Goal: Information Seeking & Learning: Learn about a topic

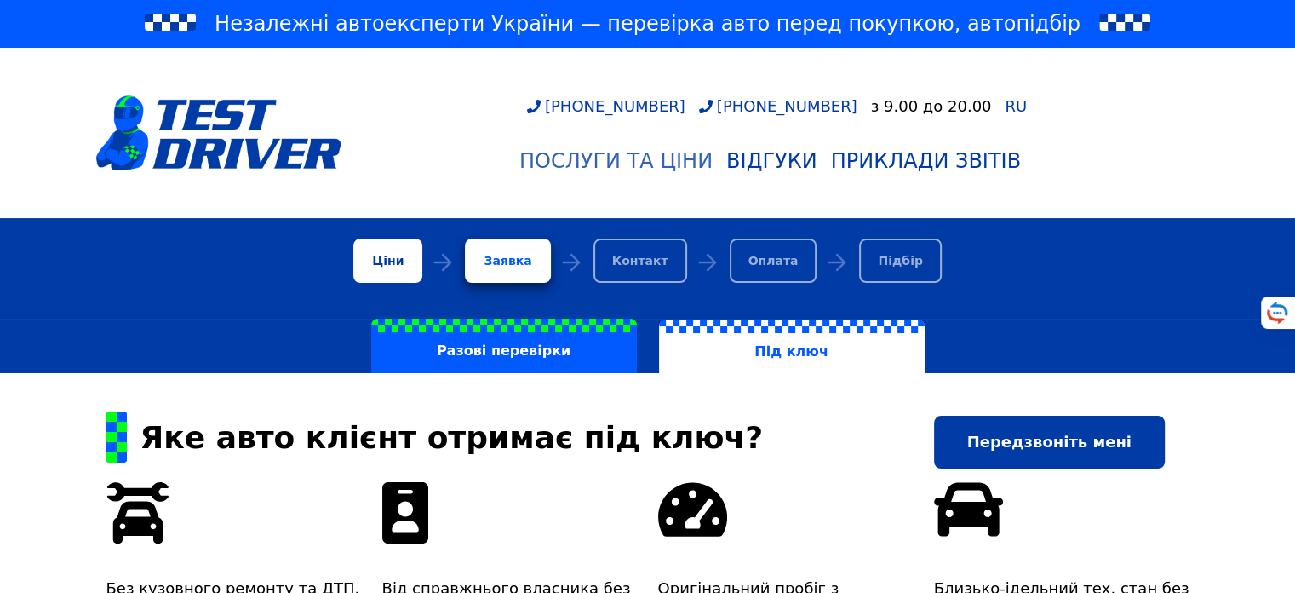
click at [659, 167] on div "Послуги та Ціни" at bounding box center [615, 161] width 193 height 24
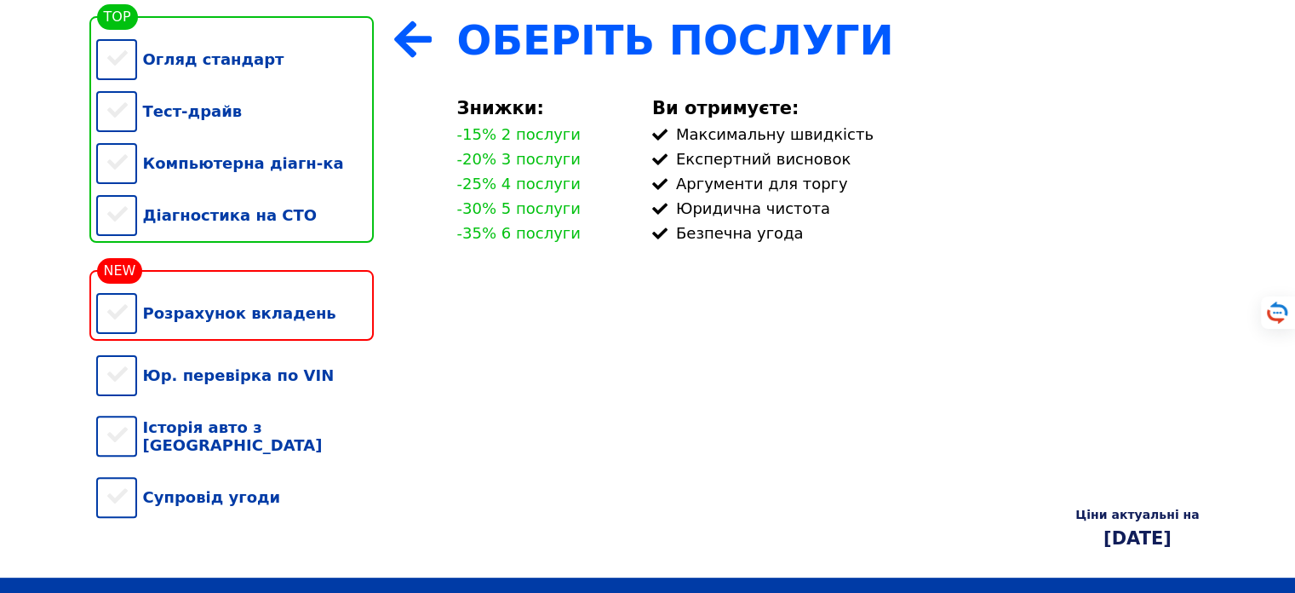
scroll to position [102, 0]
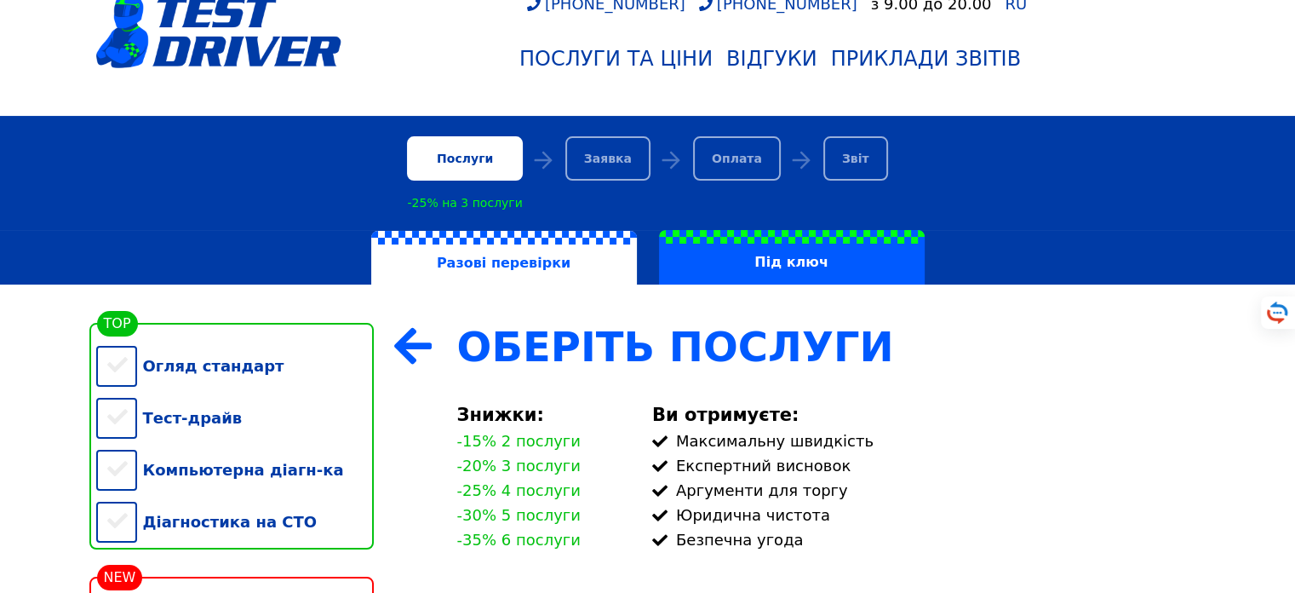
click at [611, 157] on div "Заявка" at bounding box center [607, 158] width 85 height 44
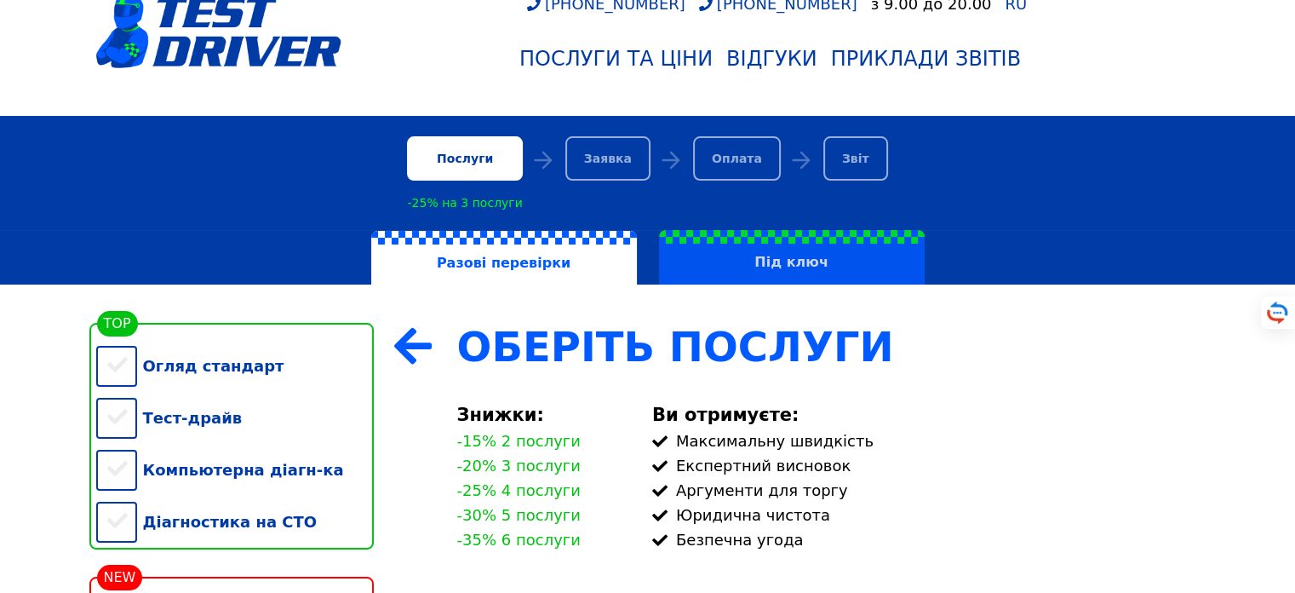
click at [797, 283] on label "Під ключ" at bounding box center [792, 257] width 266 height 54
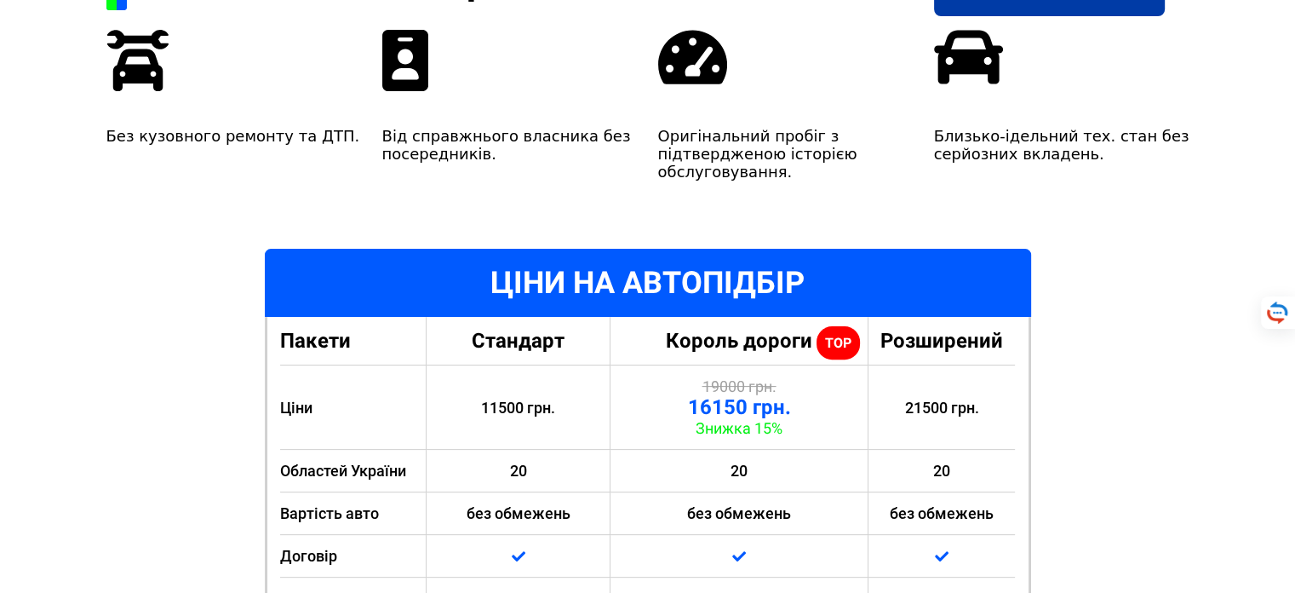
scroll to position [204, 0]
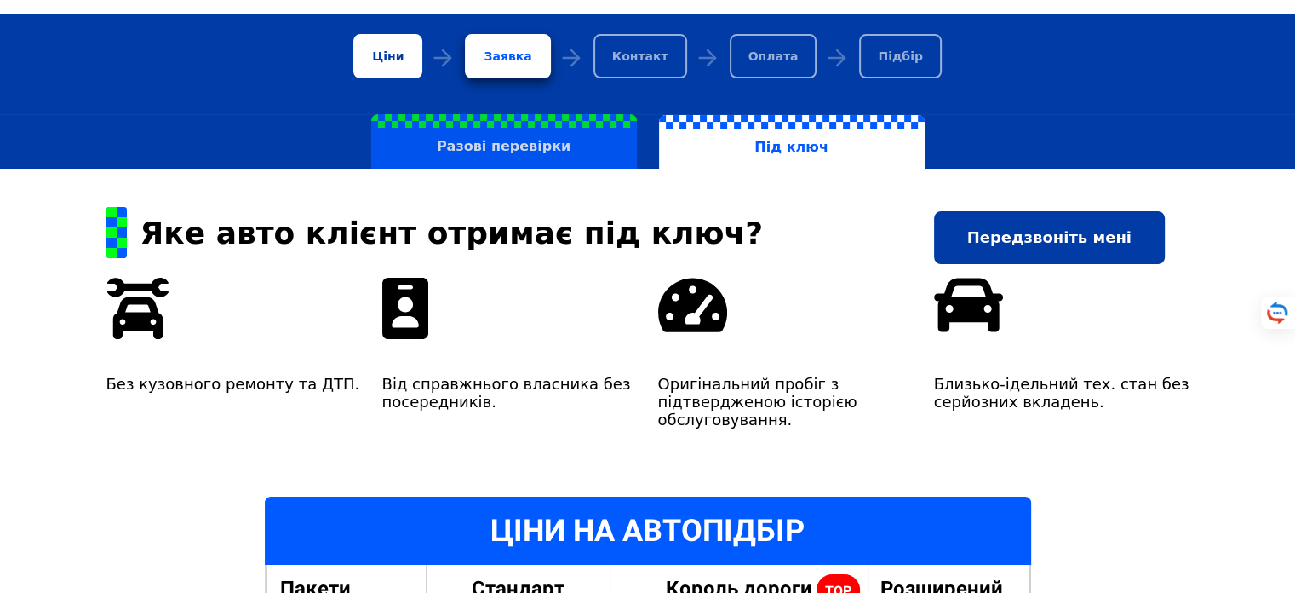
click at [541, 150] on label "Разові перевірки" at bounding box center [504, 141] width 266 height 54
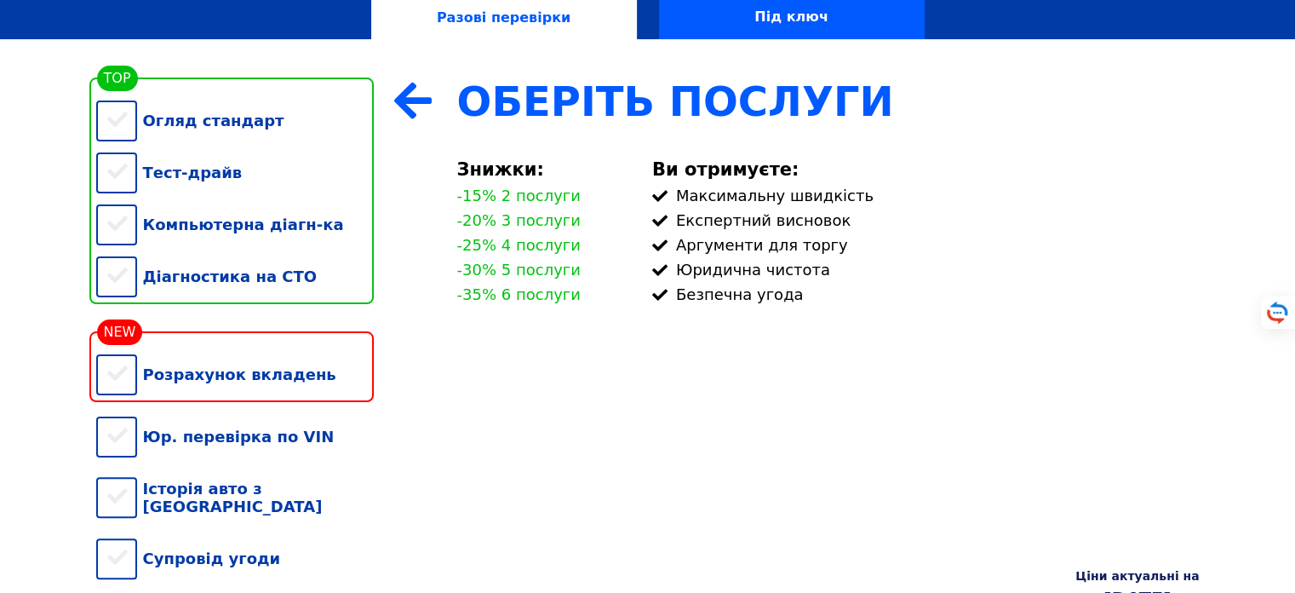
scroll to position [307, 0]
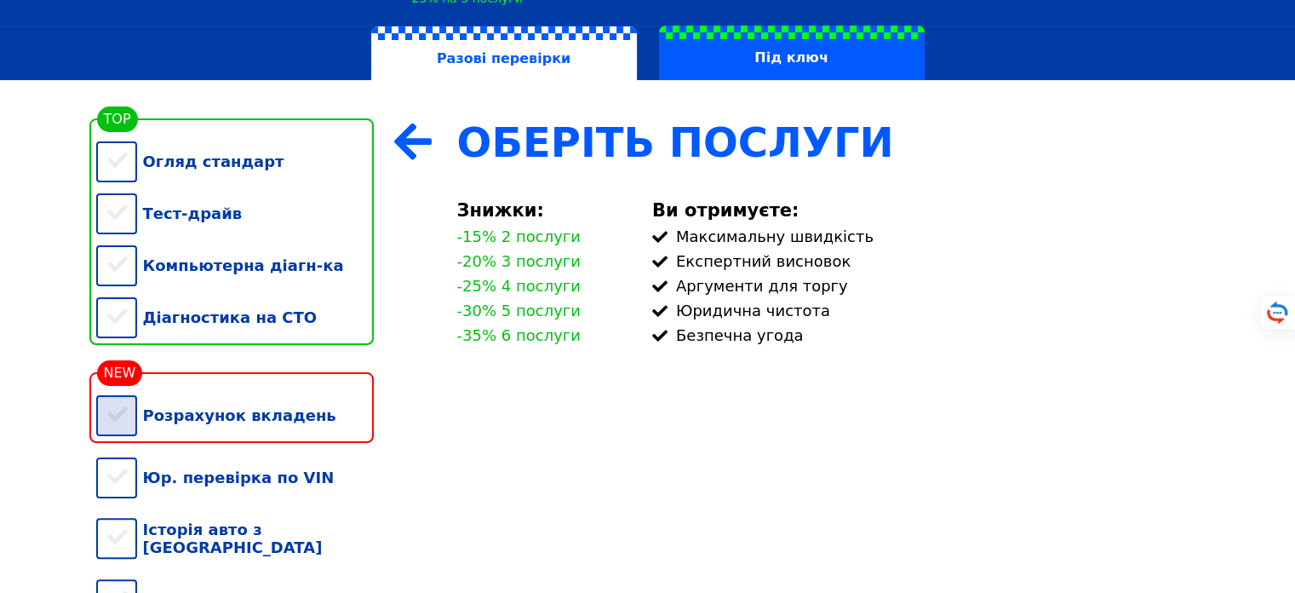
click at [129, 439] on div "Розрахунок вкладень" at bounding box center [235, 415] width 278 height 52
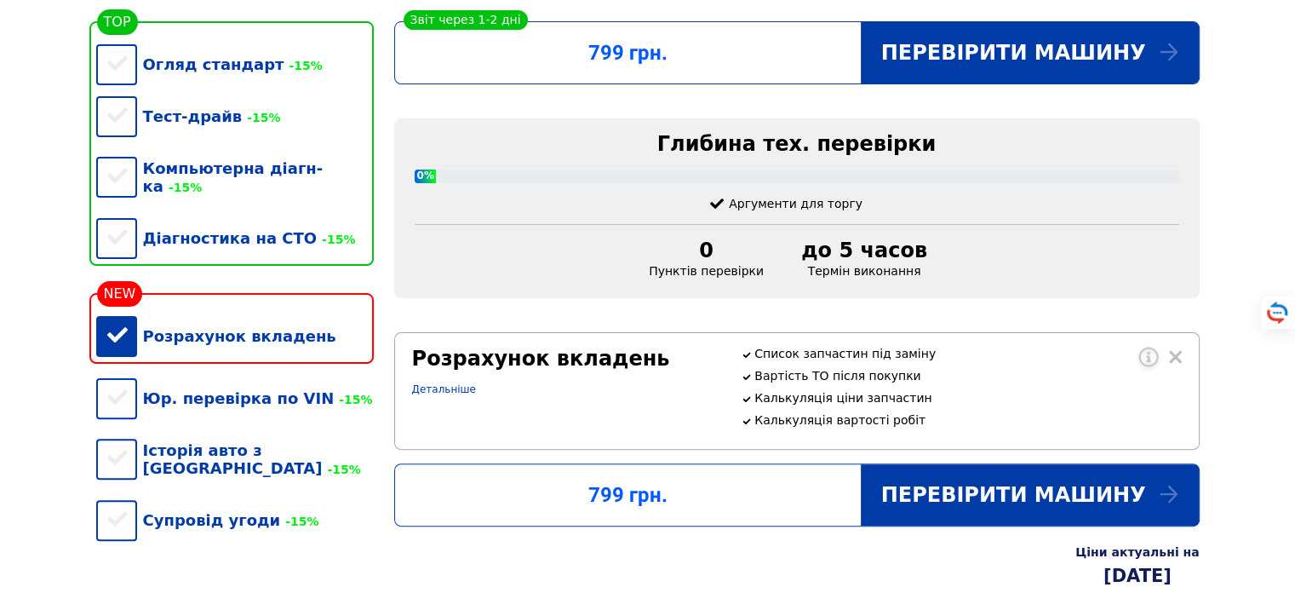
scroll to position [511, 0]
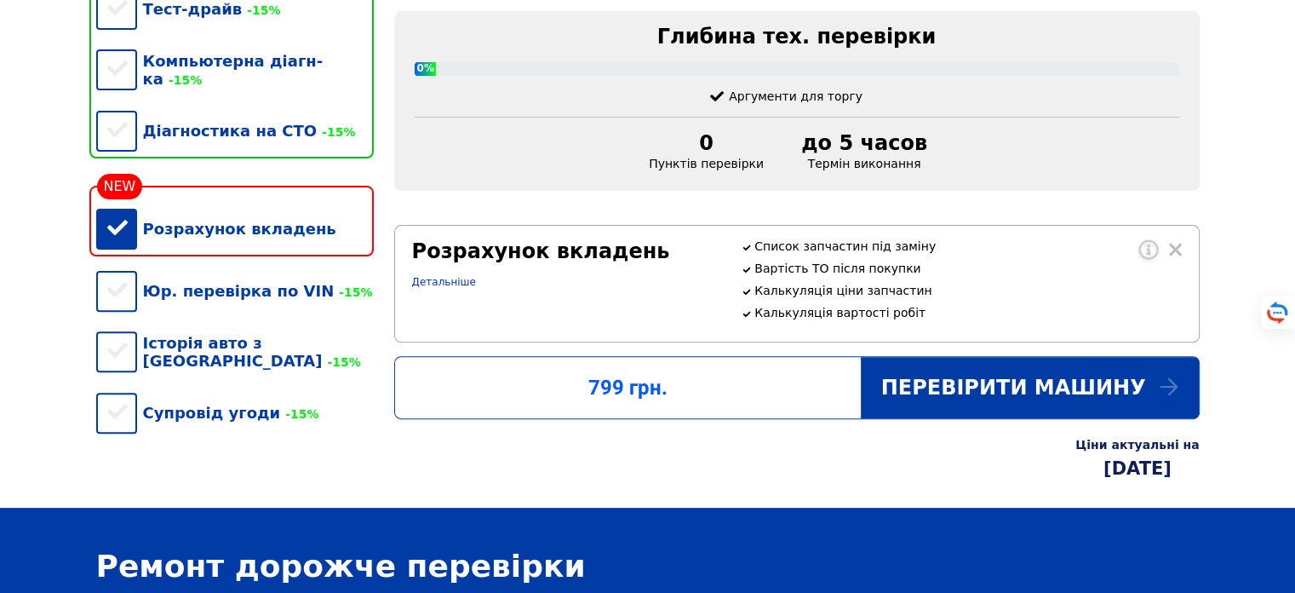
click at [123, 235] on div "Розрахунок вкладень" at bounding box center [235, 229] width 278 height 52
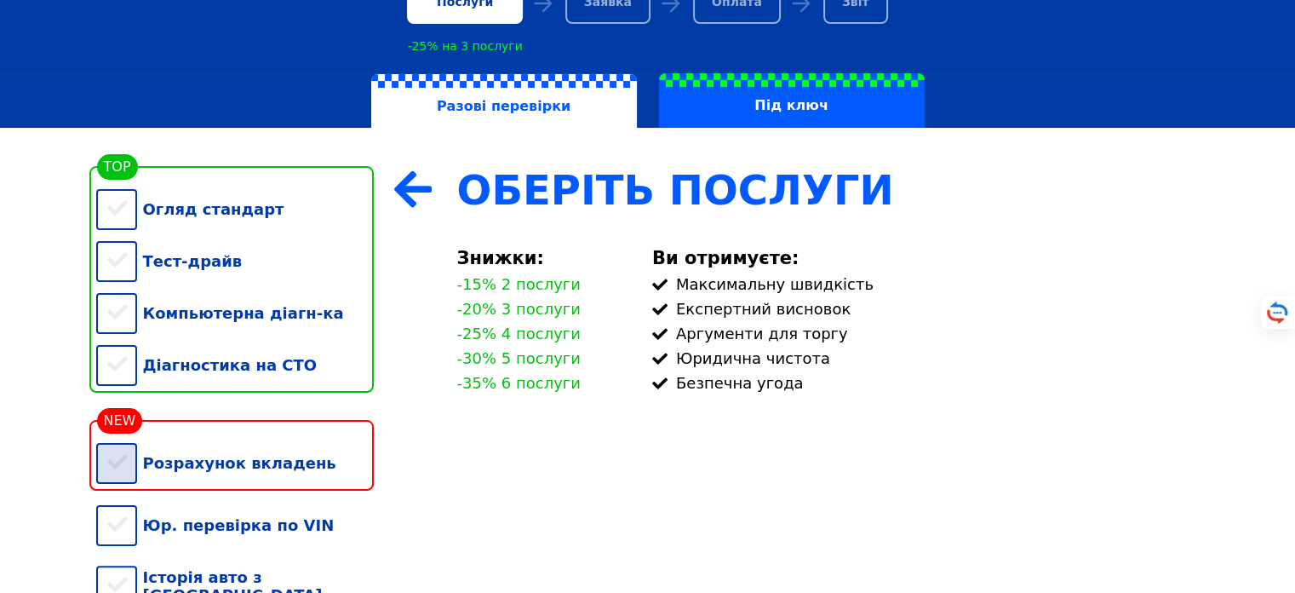
scroll to position [361, 0]
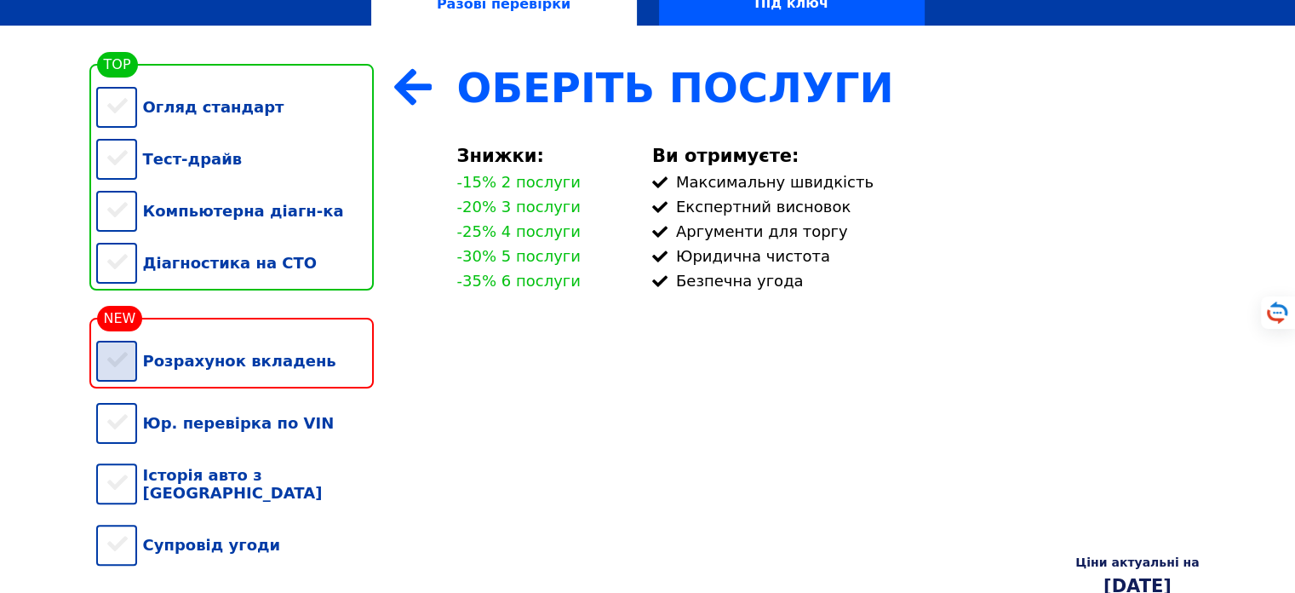
click at [132, 377] on div "Розрахунок вкладень" at bounding box center [235, 361] width 278 height 52
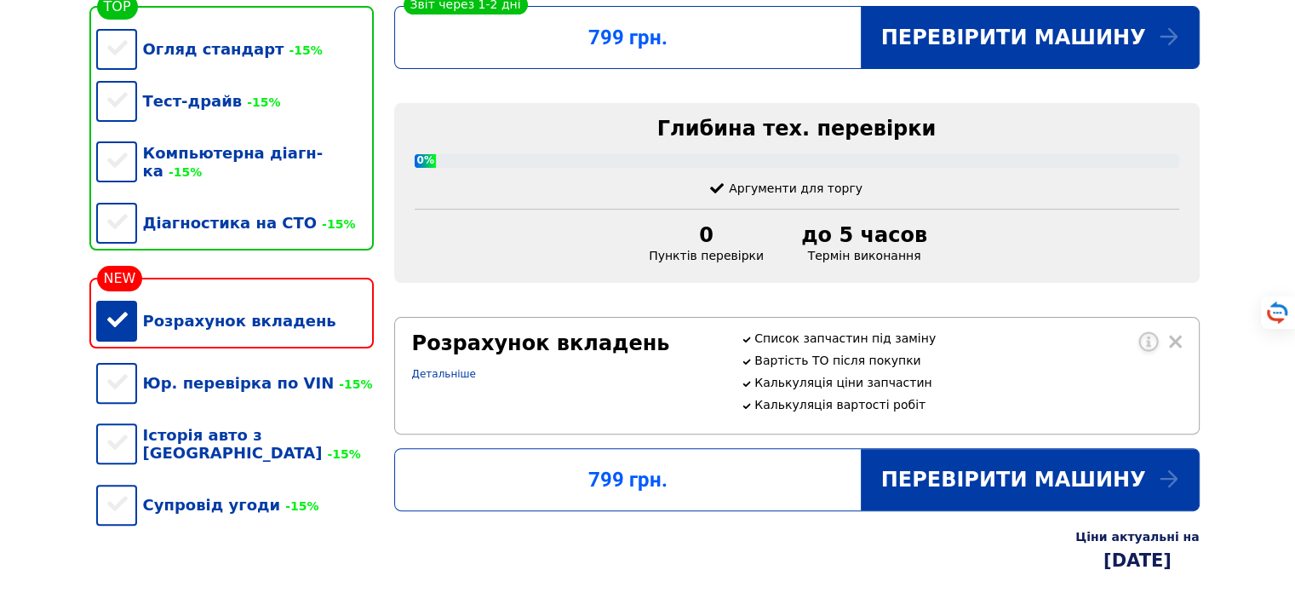
scroll to position [463, 0]
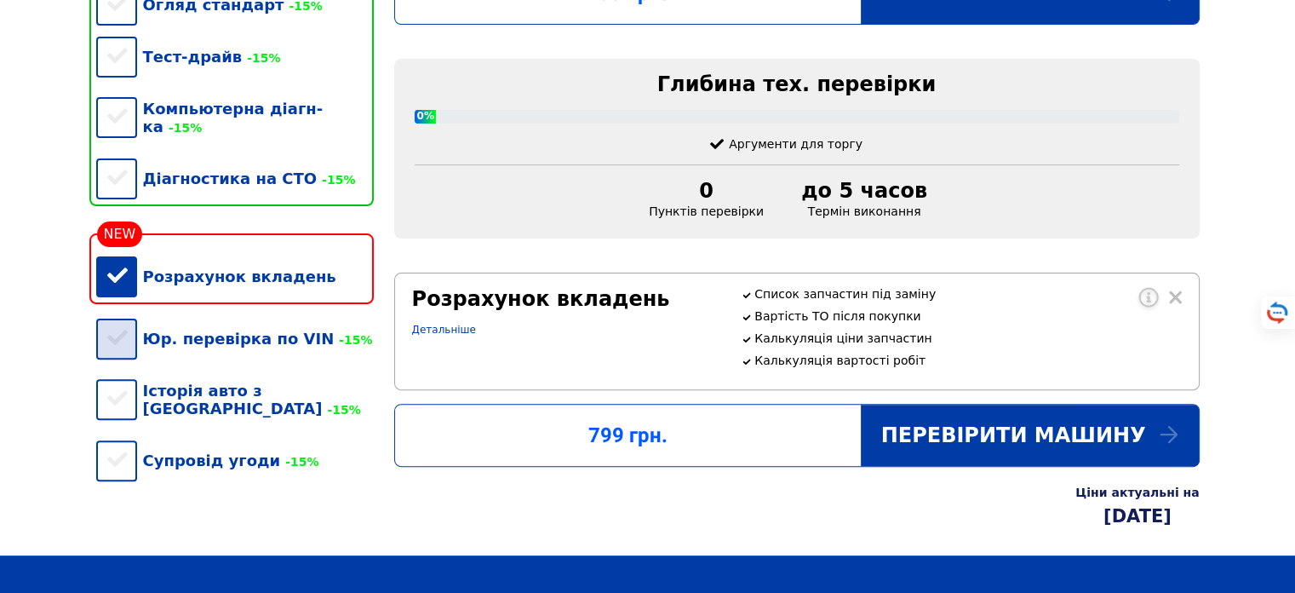
click at [128, 343] on div "Юр. перевірка по VIN -15%" at bounding box center [235, 338] width 278 height 52
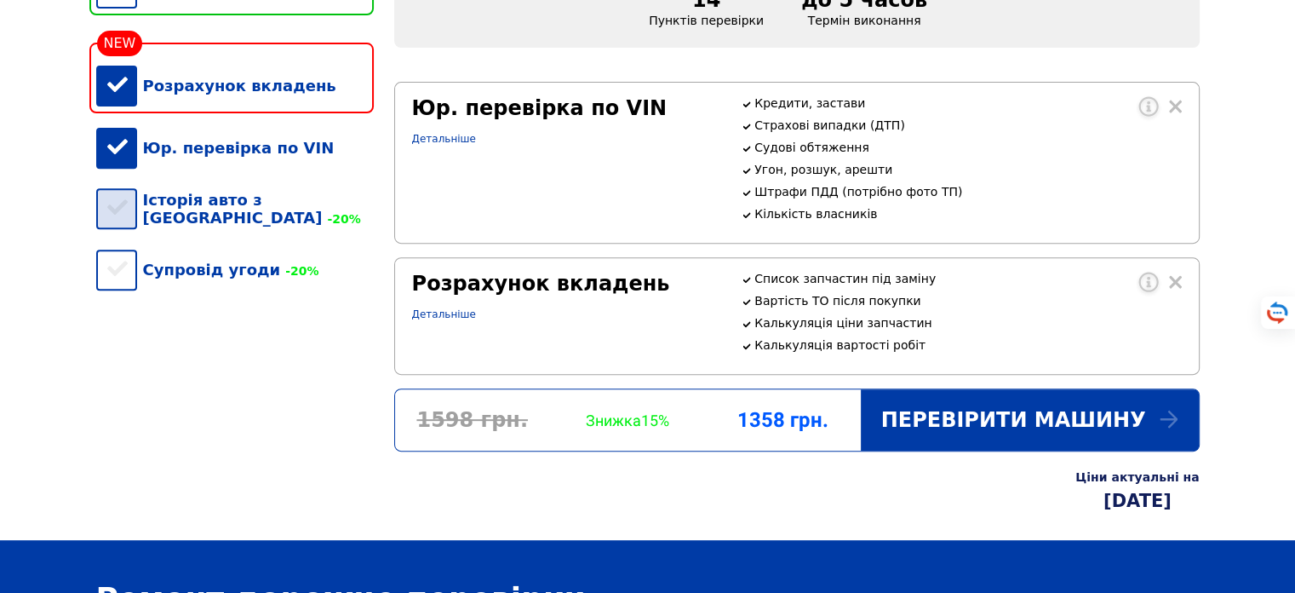
click at [108, 219] on div "Історія авто з США -20%" at bounding box center [235, 209] width 278 height 70
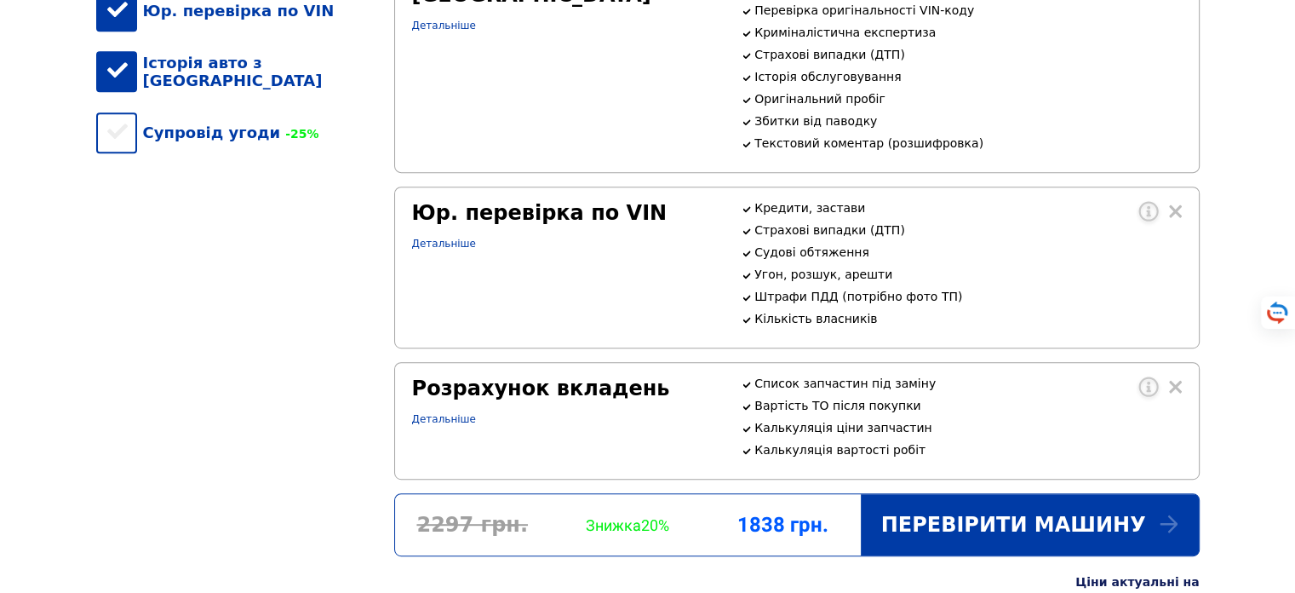
scroll to position [613, 0]
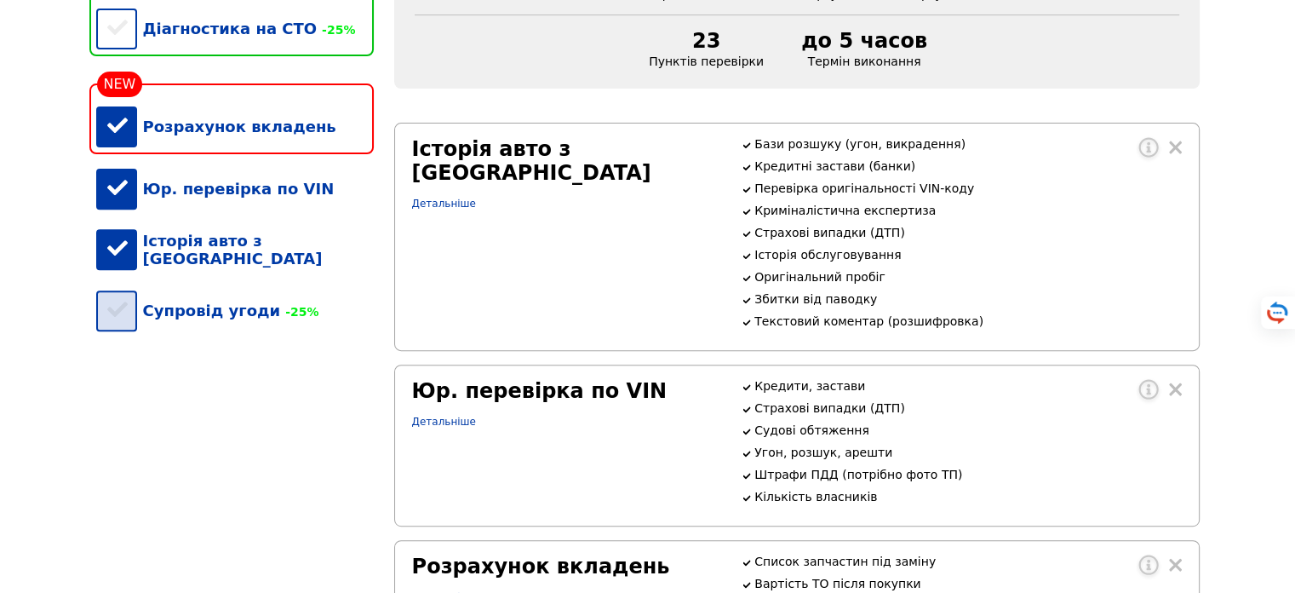
click at [123, 311] on div "Супровід угоди -25%" at bounding box center [235, 310] width 278 height 52
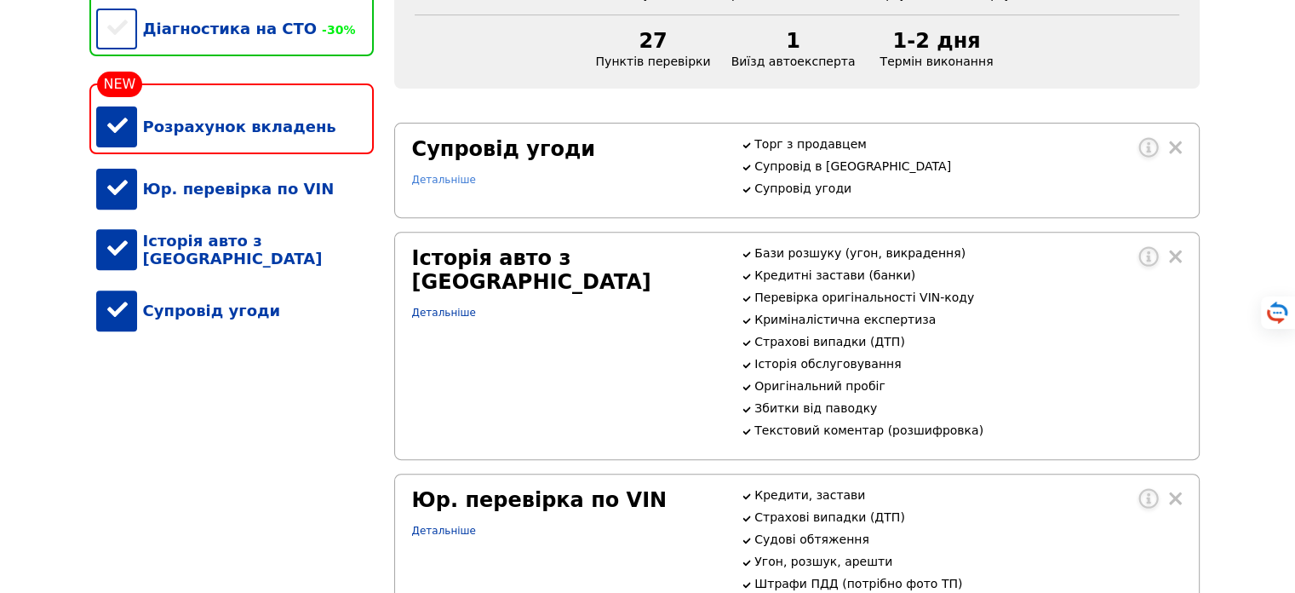
click at [454, 186] on link "Детальніше" at bounding box center [444, 180] width 64 height 12
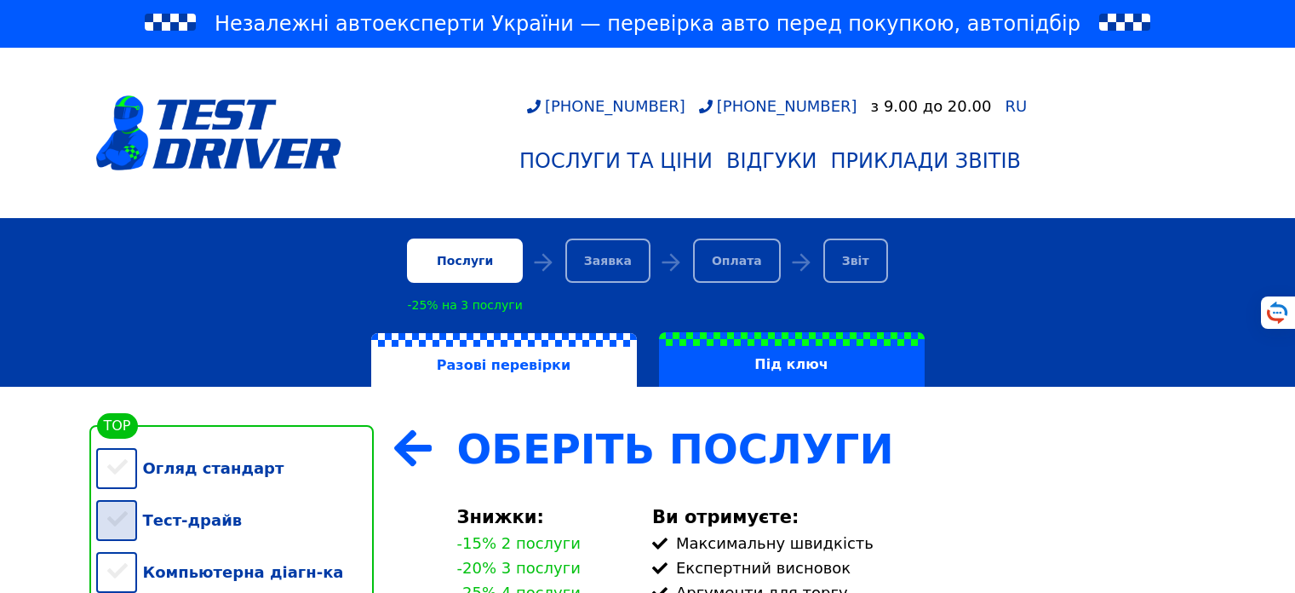
scroll to position [307, 0]
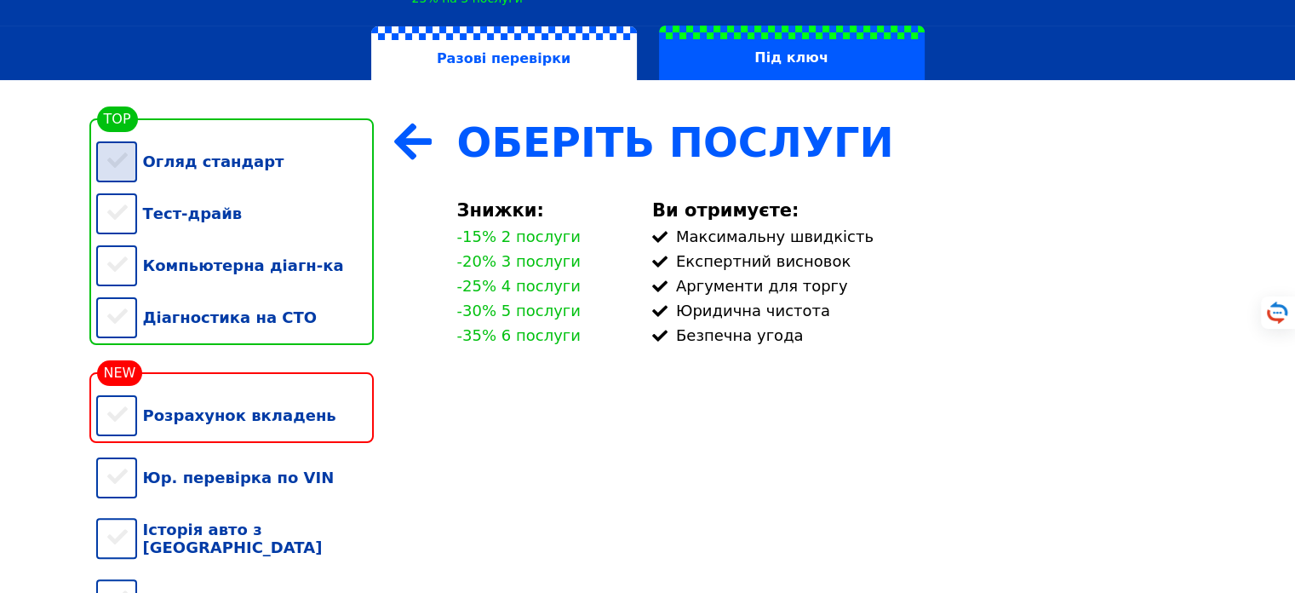
click at [235, 174] on div "Огляд стандарт" at bounding box center [235, 161] width 278 height 52
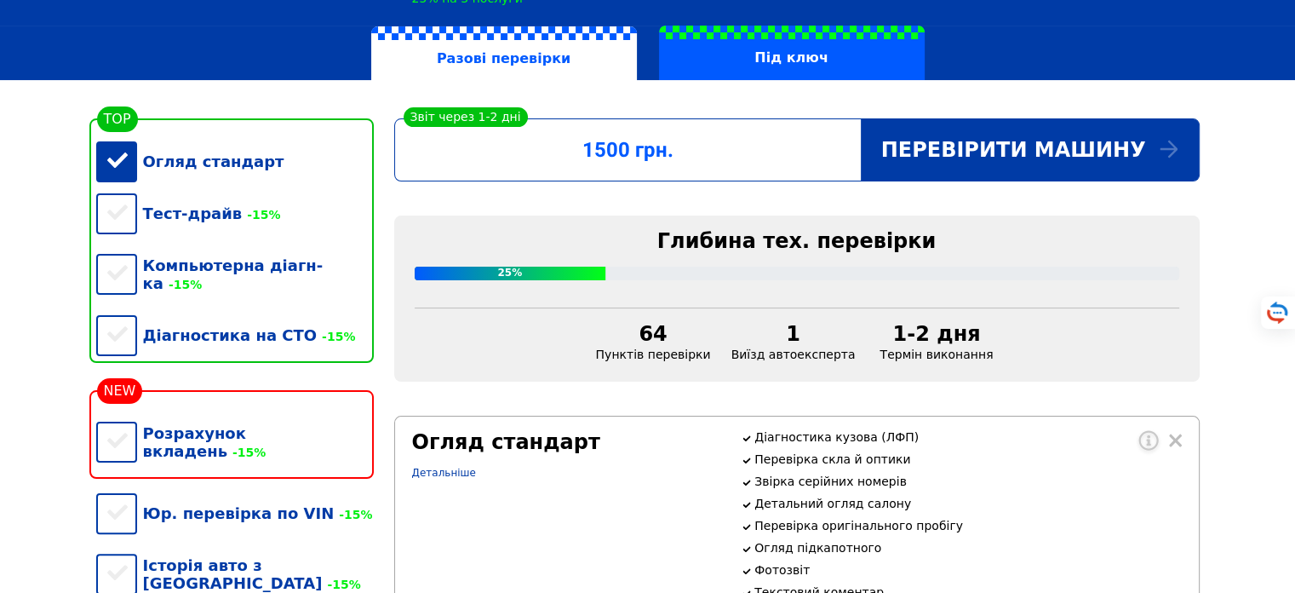
click at [235, 174] on div "Огляд стандарт" at bounding box center [235, 161] width 278 height 52
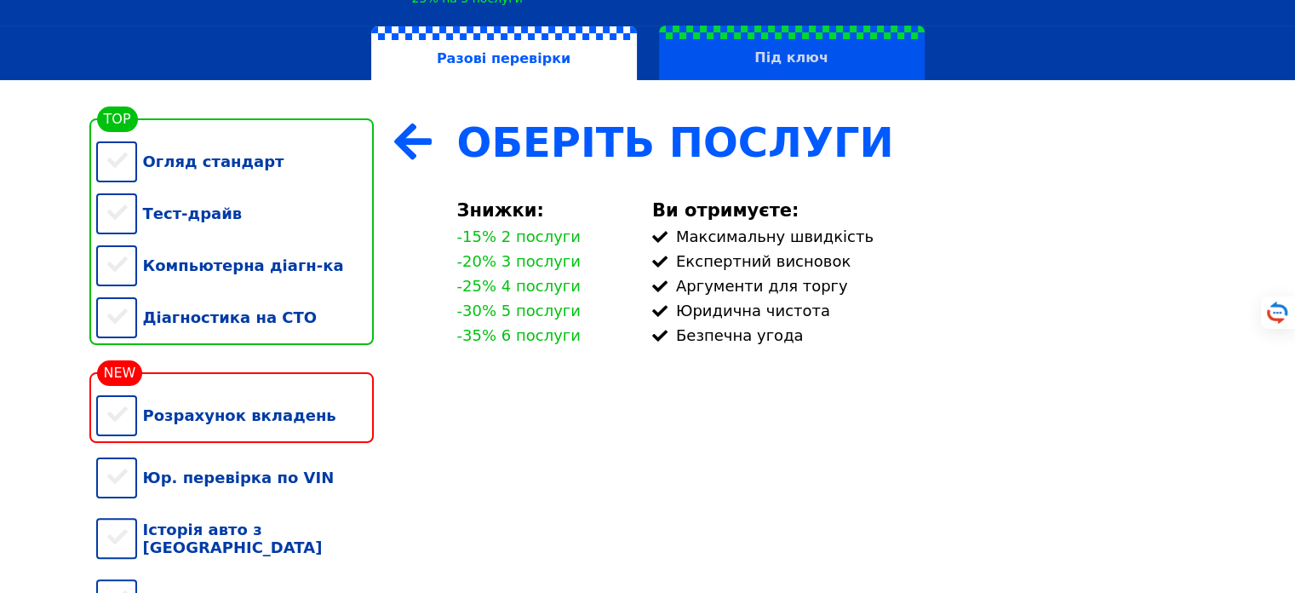
click at [795, 73] on label "Під ключ" at bounding box center [792, 53] width 266 height 54
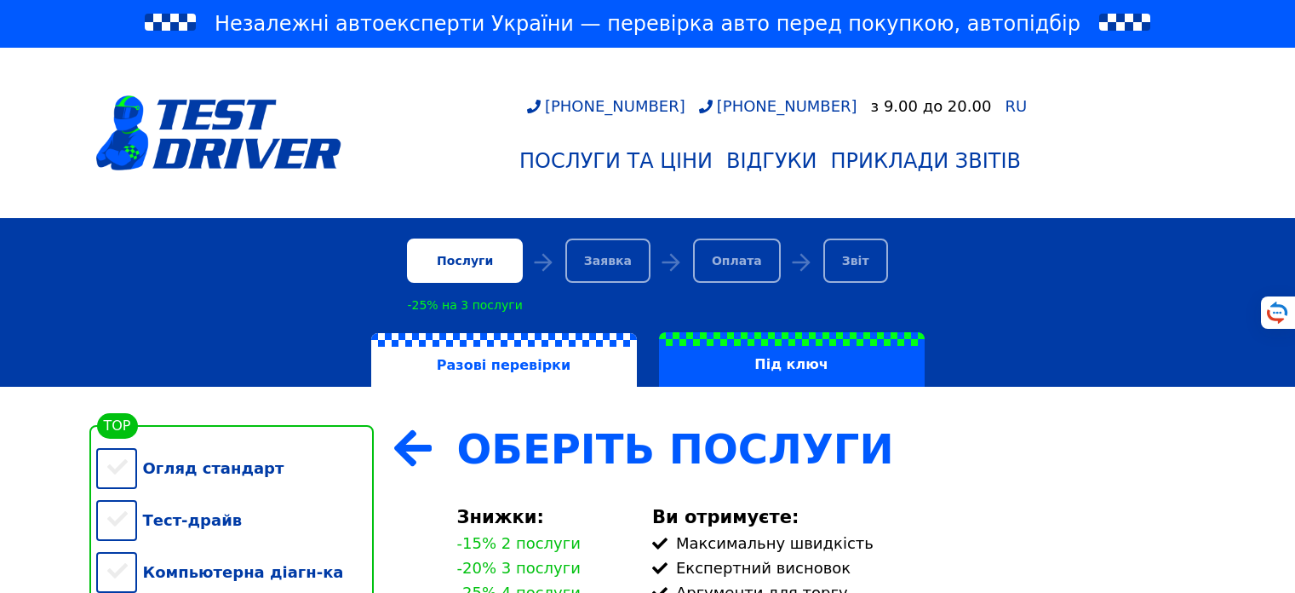
scroll to position [307, 0]
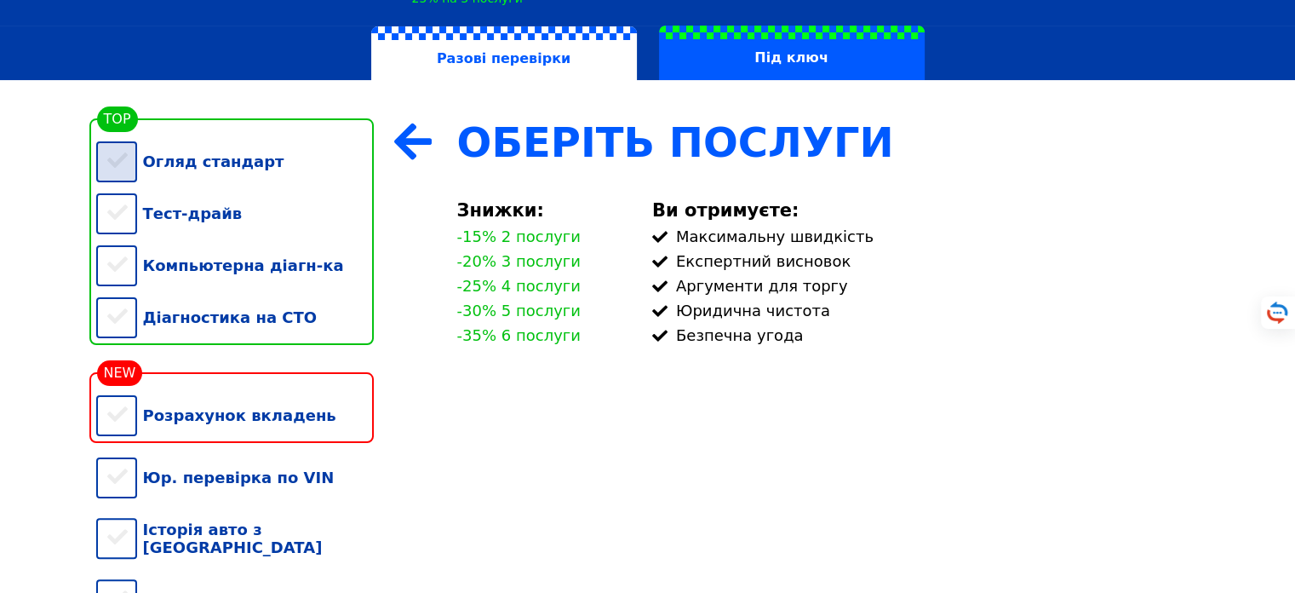
click at [131, 180] on div "Огляд стандарт" at bounding box center [235, 161] width 278 height 52
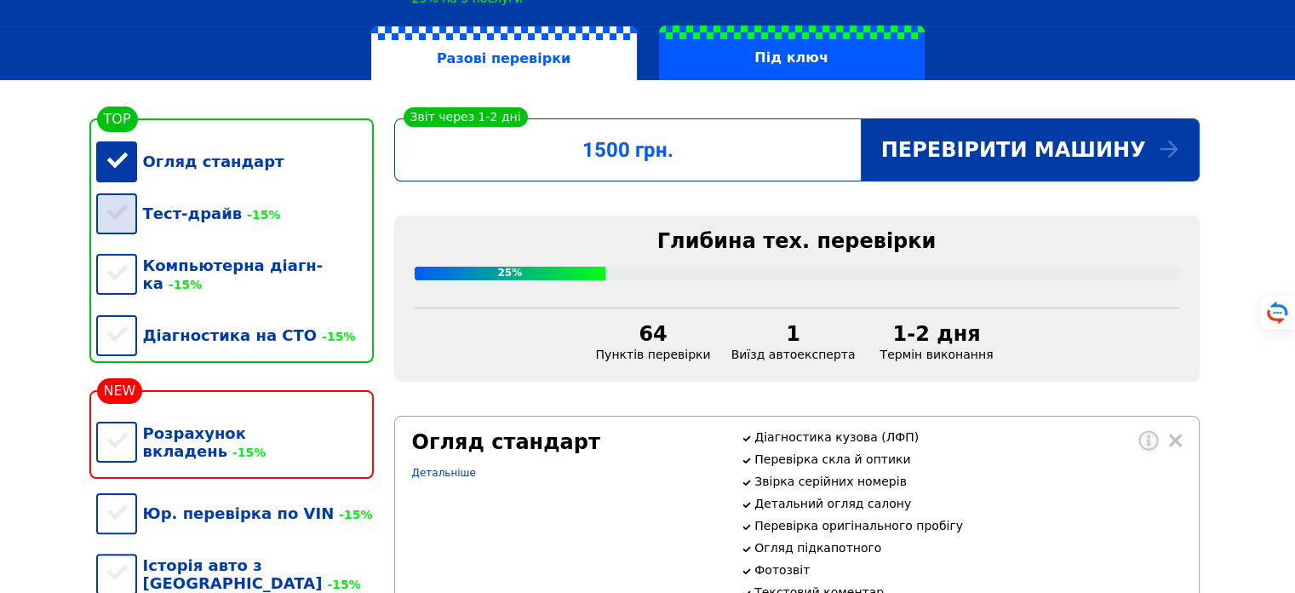
click at [131, 221] on div "Тест-драйв -15%" at bounding box center [235, 213] width 278 height 52
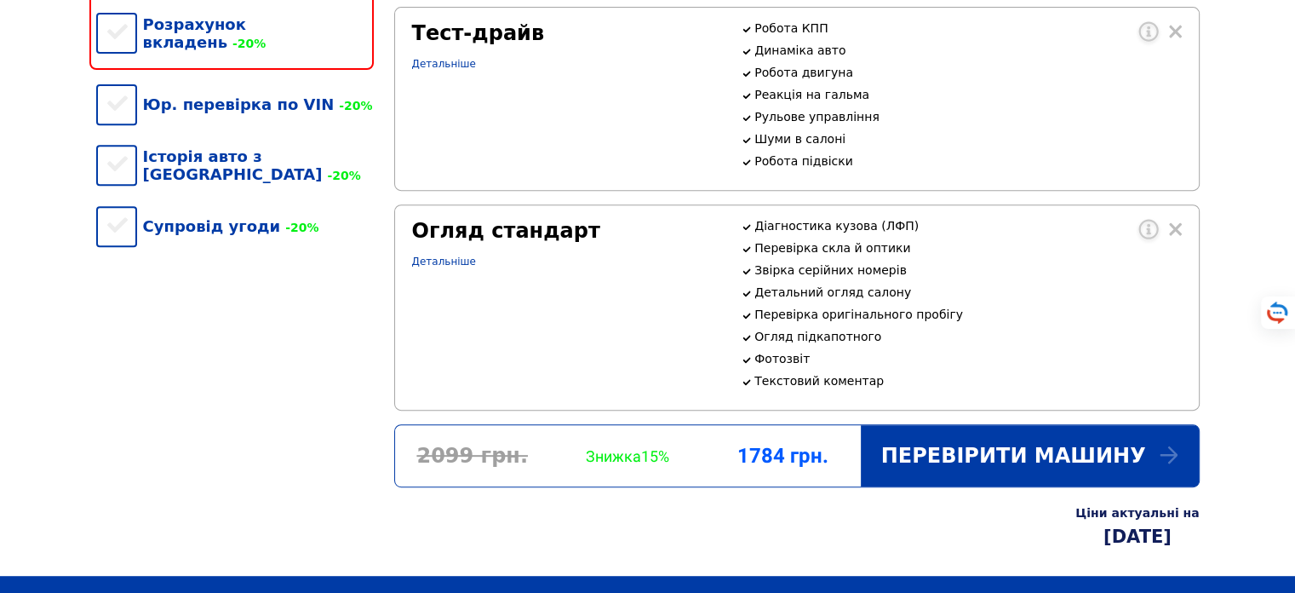
scroll to position [613, 0]
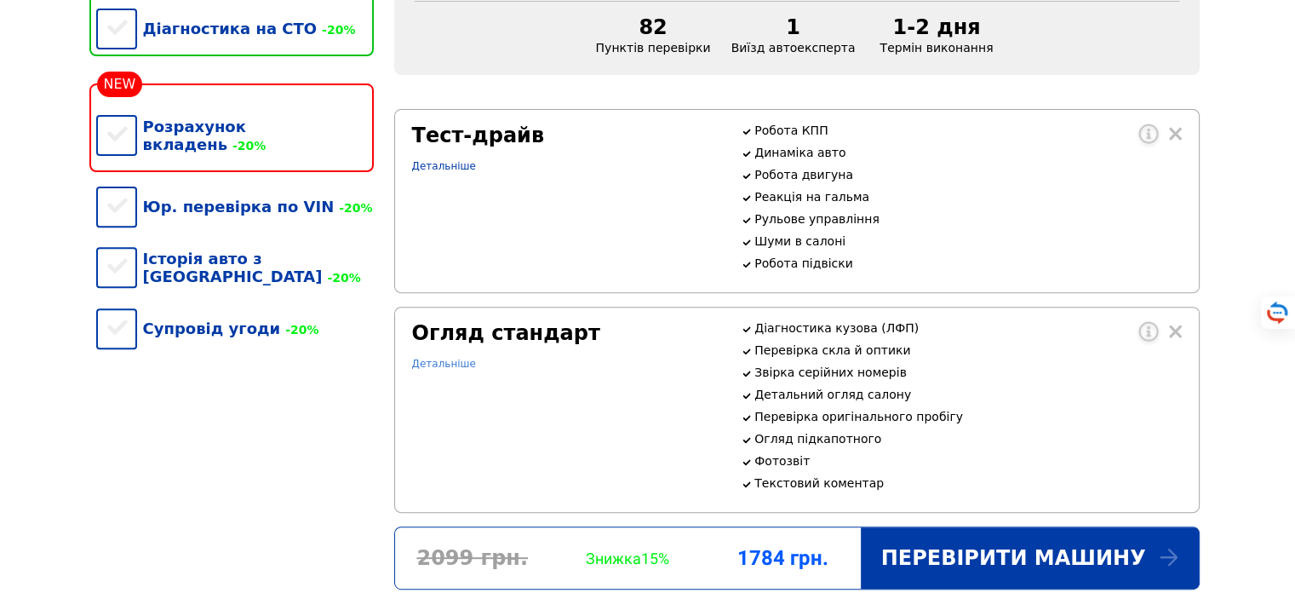
click at [457, 370] on link "Детальніше" at bounding box center [444, 364] width 64 height 12
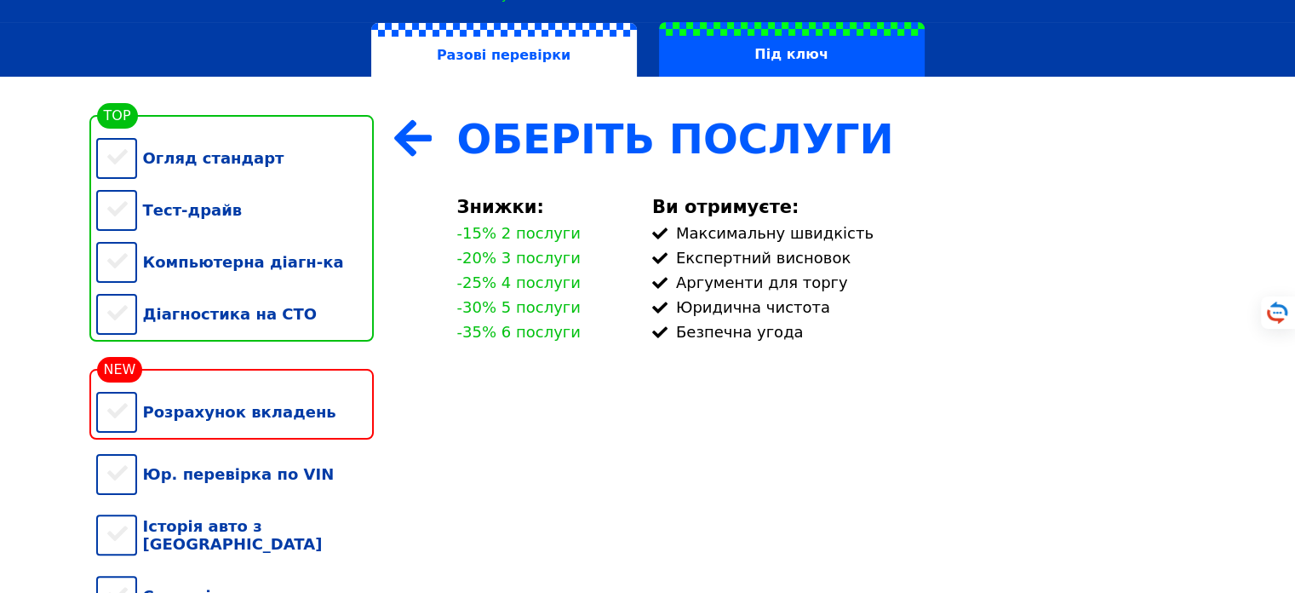
scroll to position [102, 0]
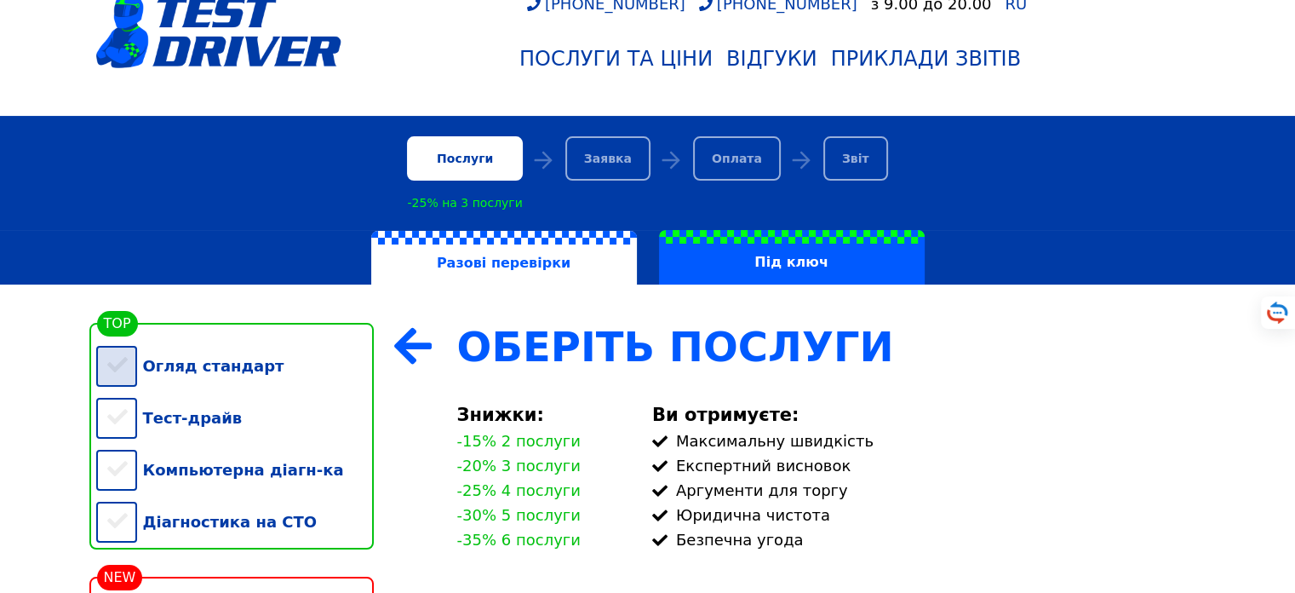
click at [120, 368] on div "Огляд стандарт" at bounding box center [235, 366] width 278 height 52
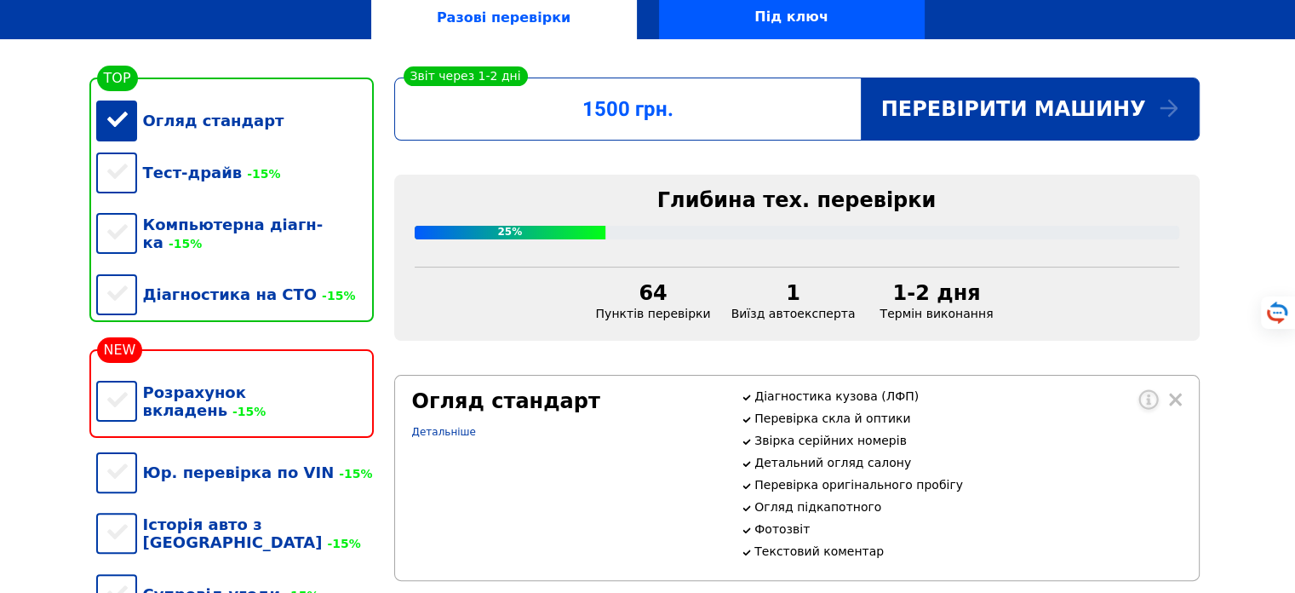
scroll to position [307, 0]
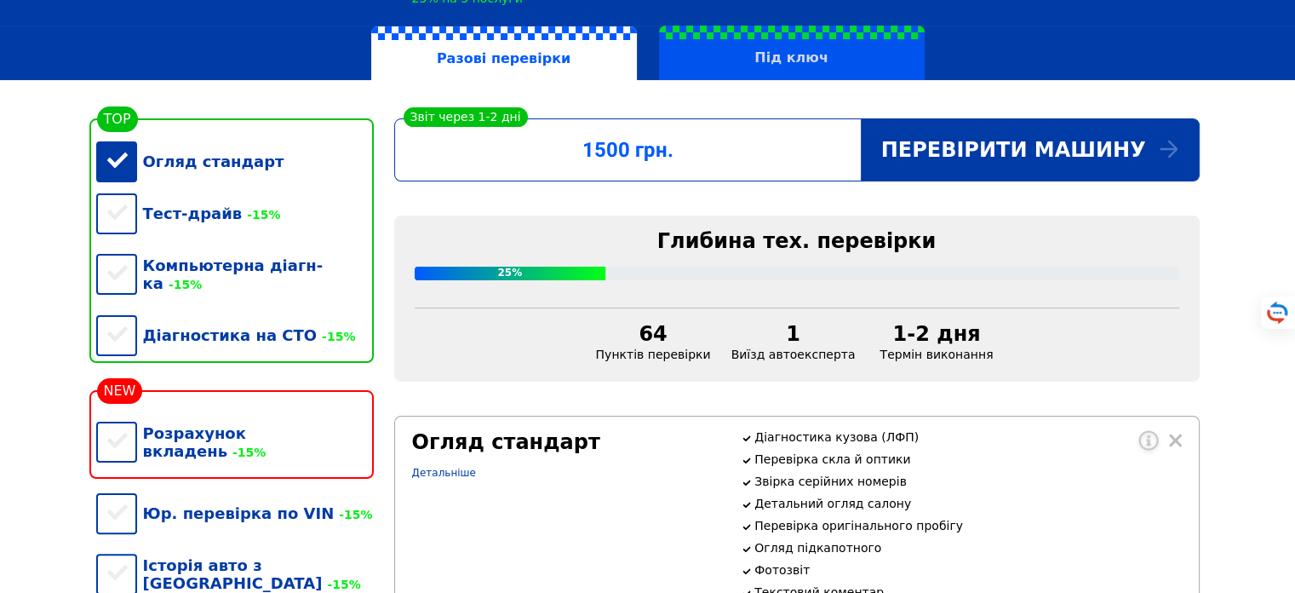
click at [761, 75] on label "Під ключ" at bounding box center [792, 53] width 266 height 54
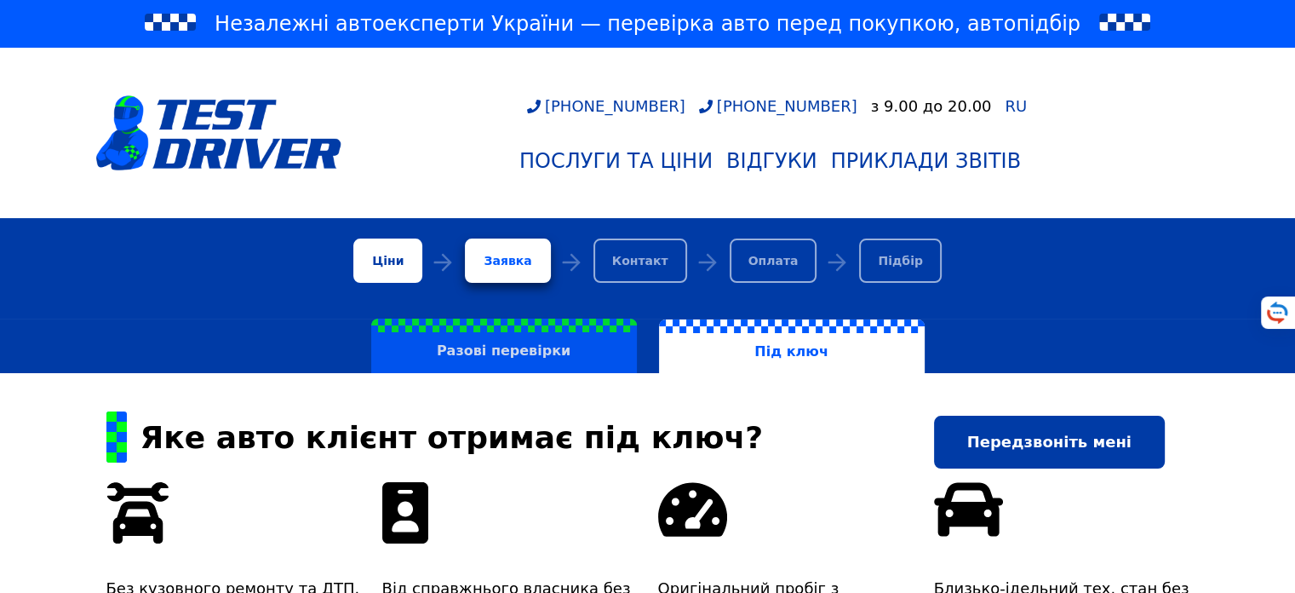
click at [511, 360] on label "Разові перевірки" at bounding box center [504, 345] width 266 height 54
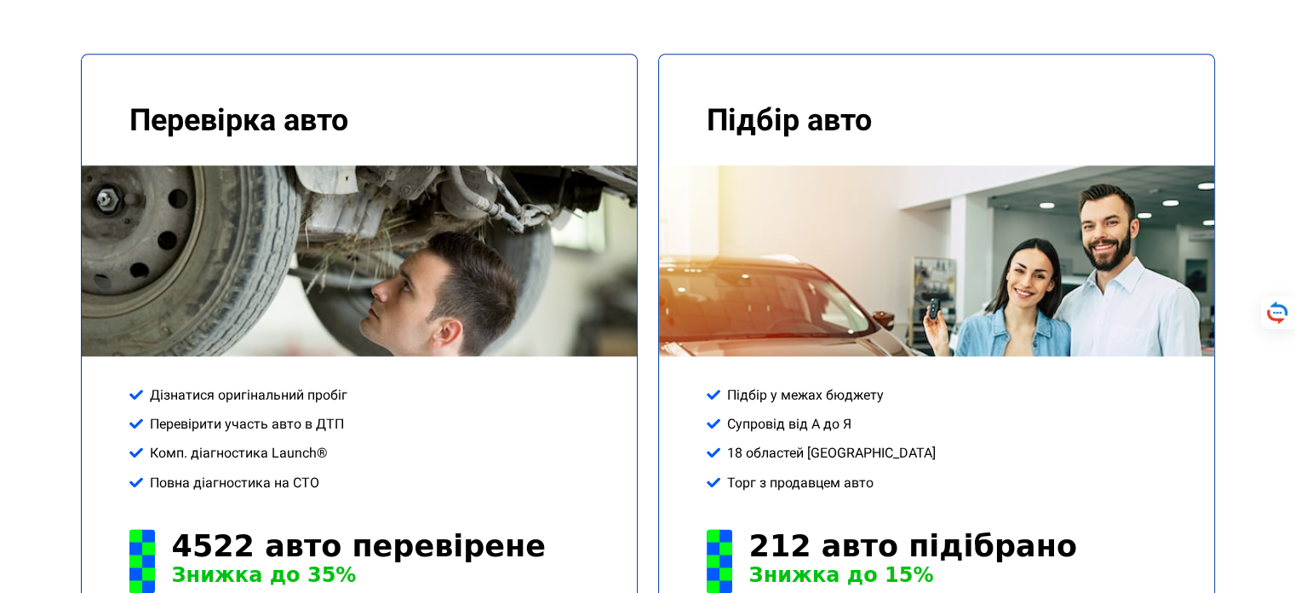
scroll to position [2248, 0]
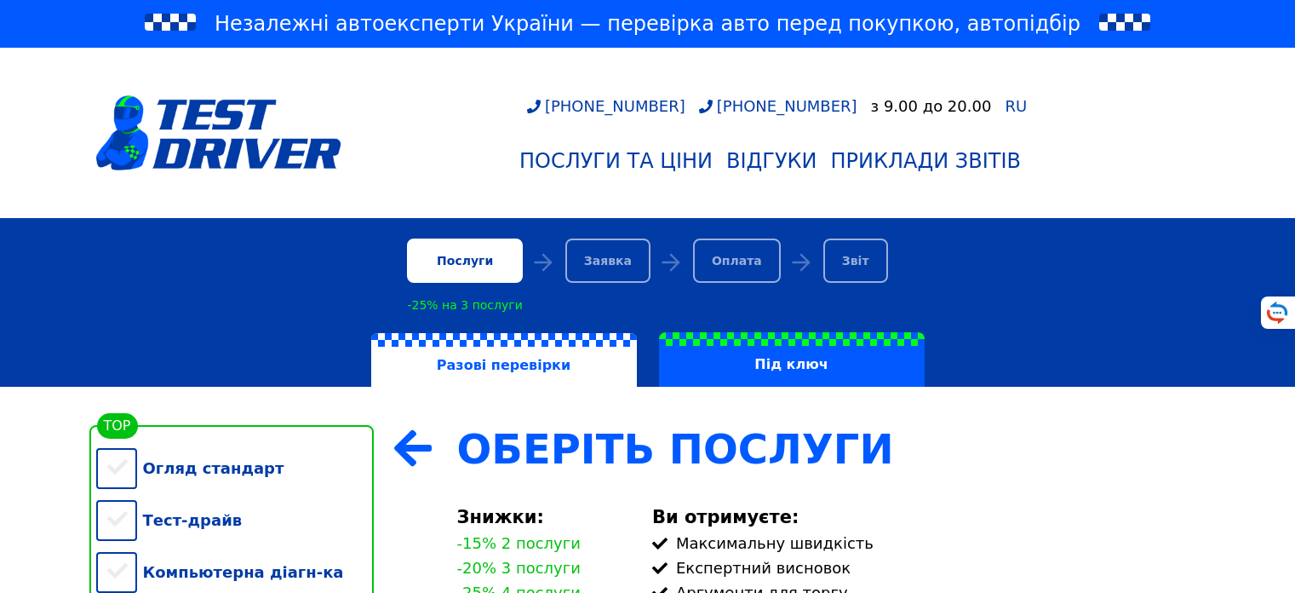
scroll to position [204, 0]
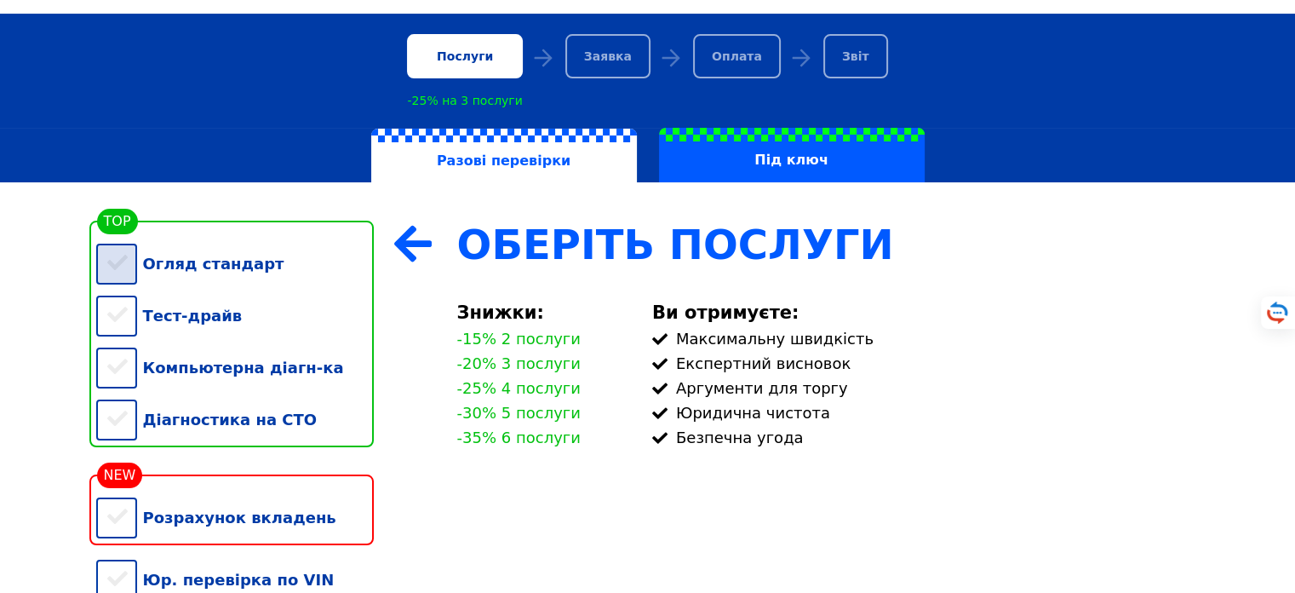
click at [117, 273] on div "Огляд стандарт" at bounding box center [235, 264] width 278 height 52
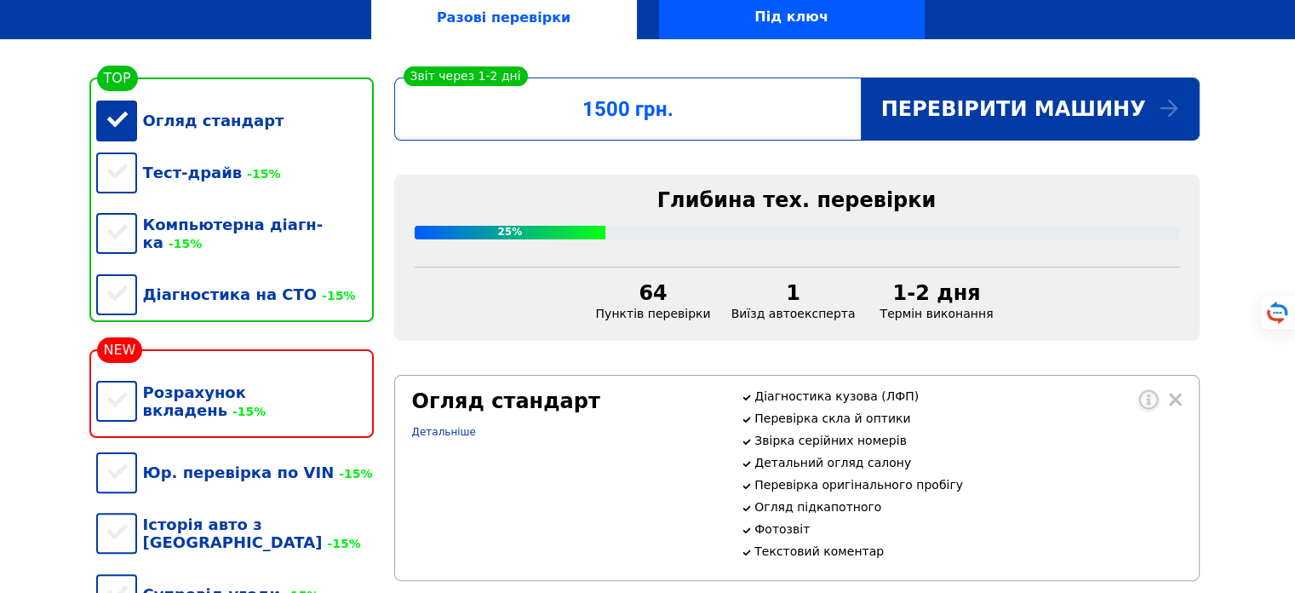
scroll to position [307, 0]
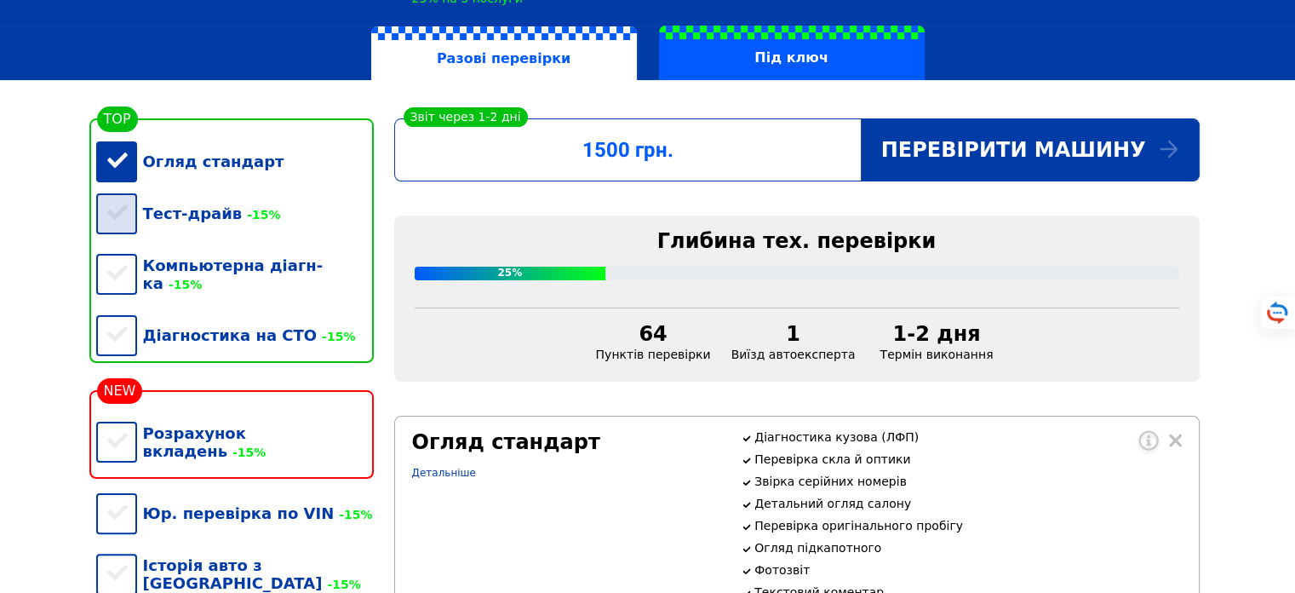
click at [118, 228] on div "Тест-драйв -15%" at bounding box center [235, 213] width 278 height 52
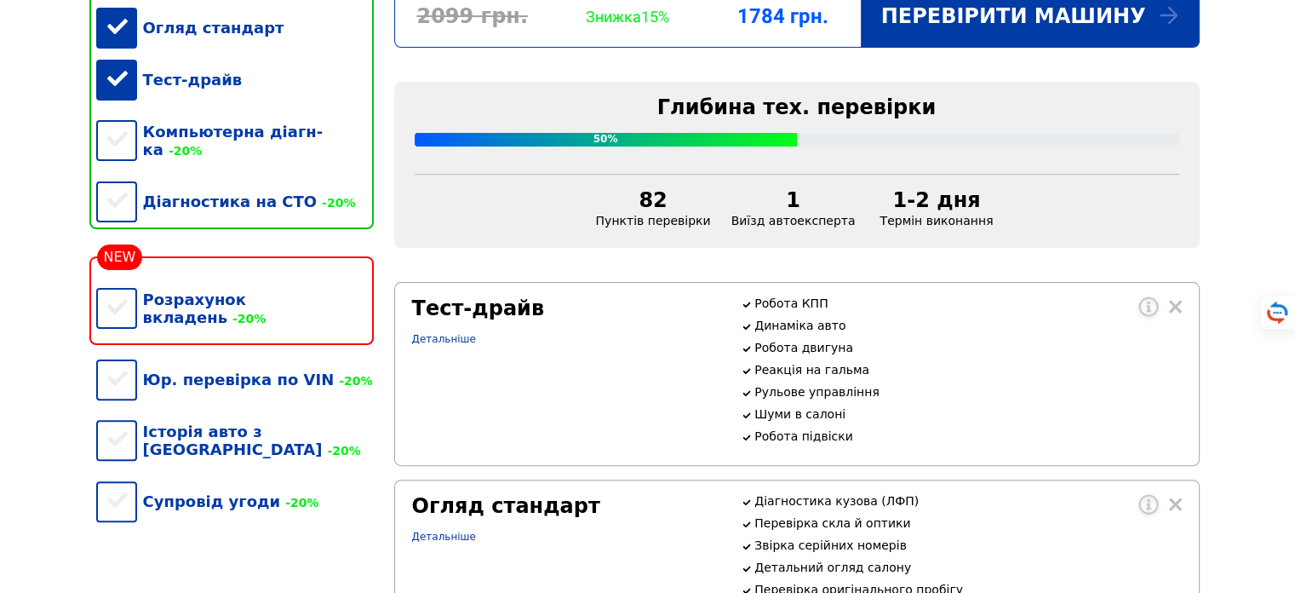
scroll to position [204, 0]
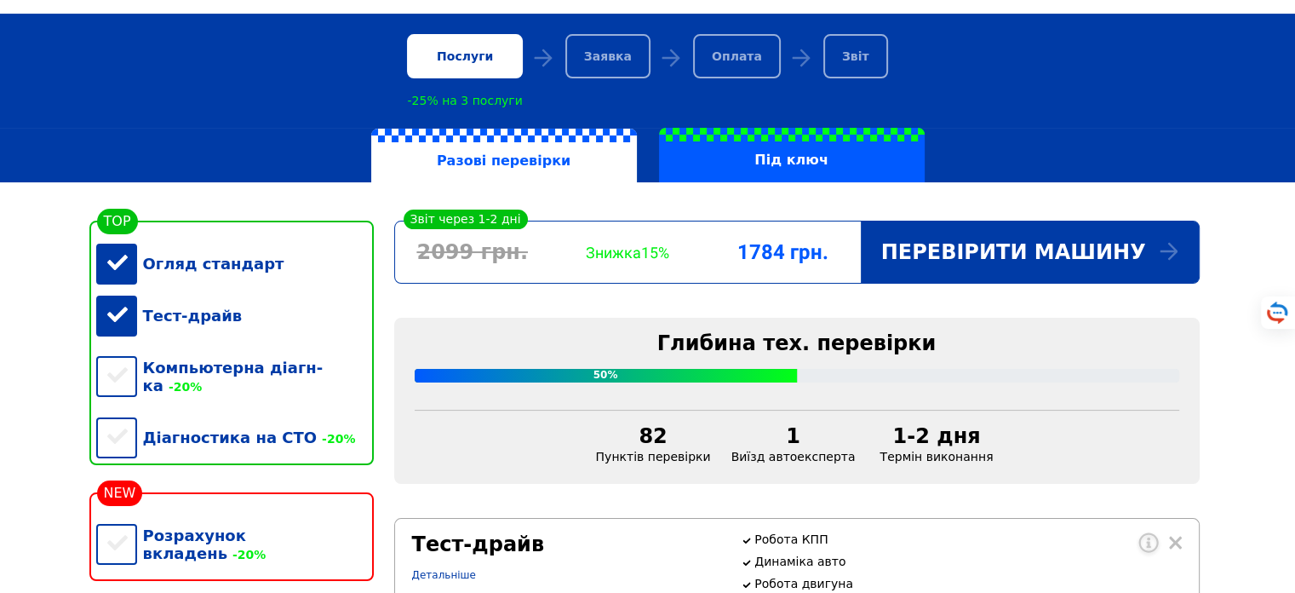
click at [118, 267] on div "Огляд стандарт" at bounding box center [235, 264] width 278 height 52
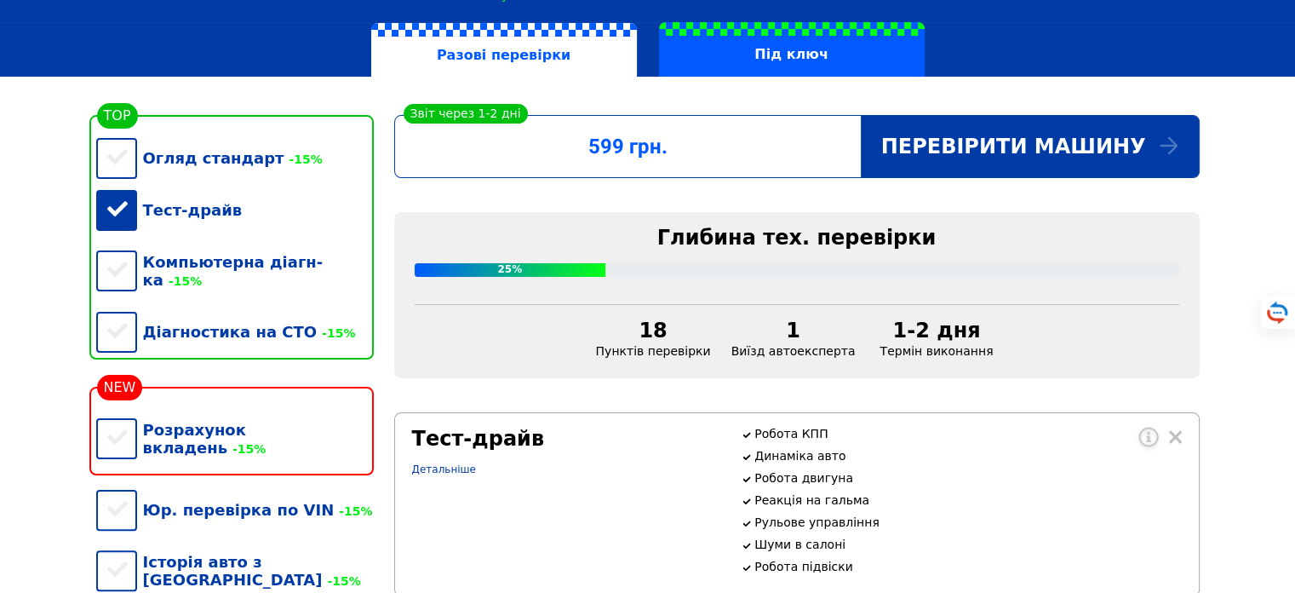
scroll to position [307, 0]
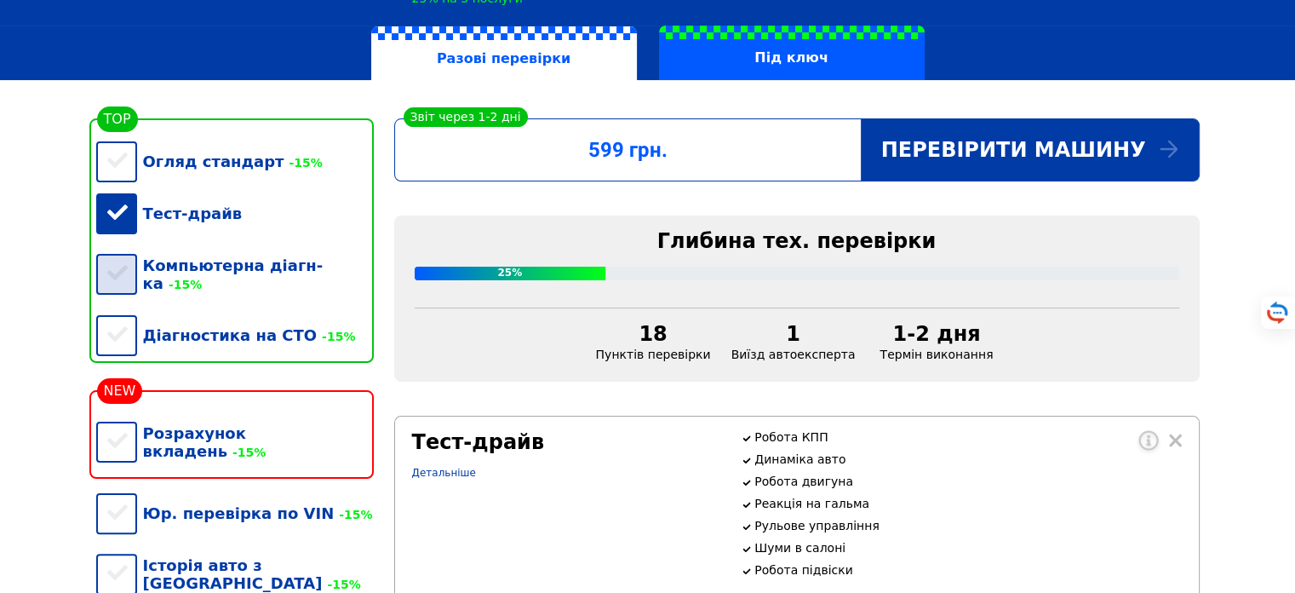
click at [254, 283] on div "Компьютерна діагн-ка -15%" at bounding box center [235, 274] width 278 height 70
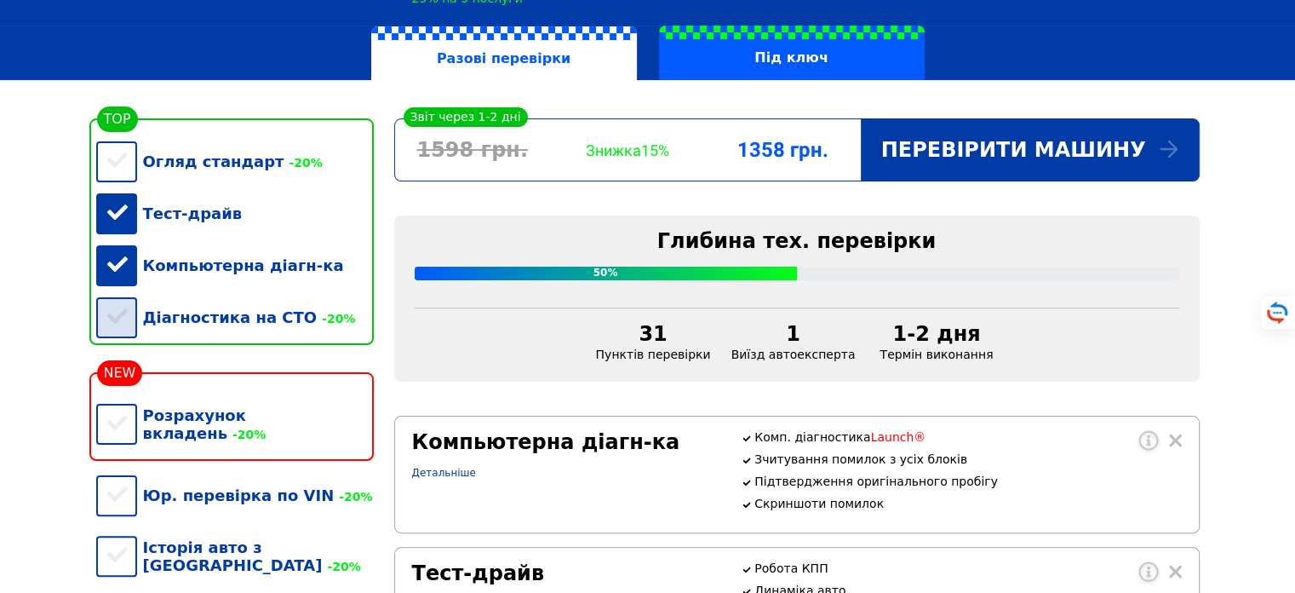
click at [126, 329] on div "Діагностика на СТО -20%" at bounding box center [235, 317] width 278 height 52
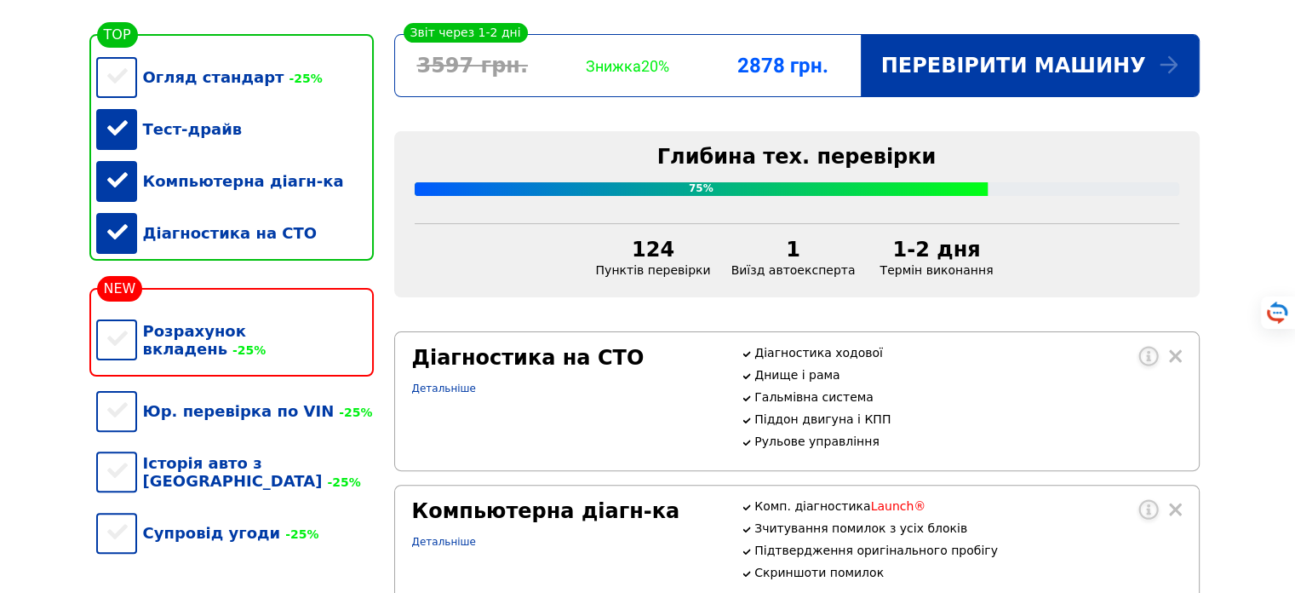
scroll to position [511, 0]
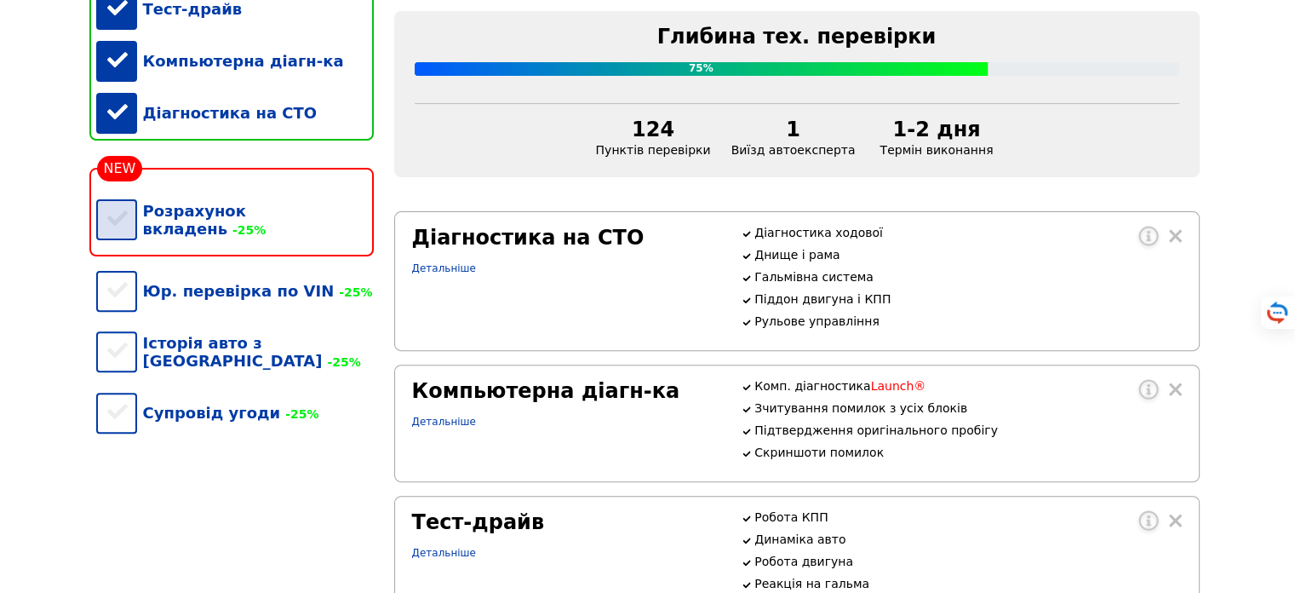
click at [121, 235] on div "Розрахунок вкладень -25%" at bounding box center [235, 220] width 278 height 70
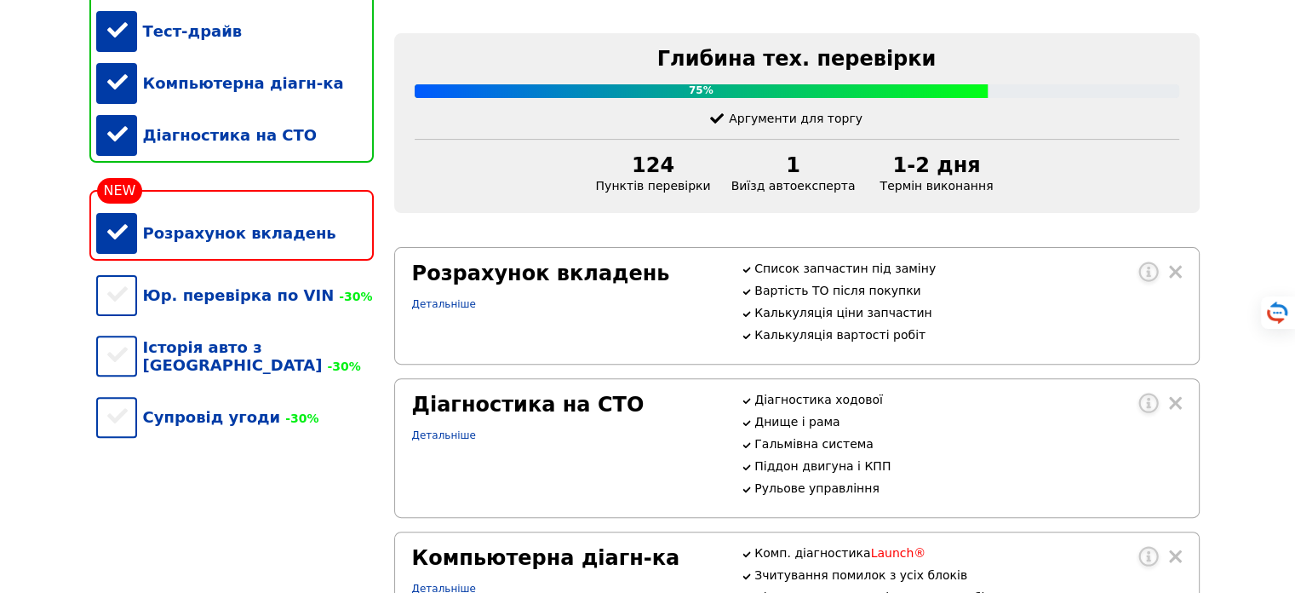
scroll to position [409, 0]
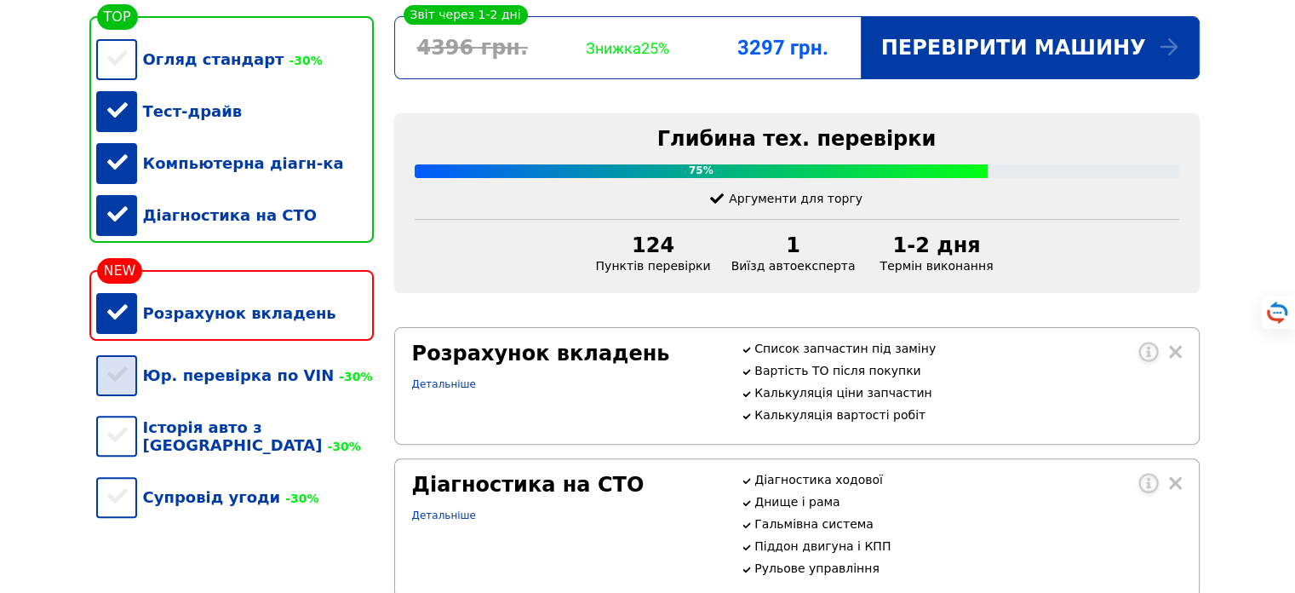
click at [125, 383] on div "Юр. перевірка по VIN -30%" at bounding box center [235, 375] width 278 height 52
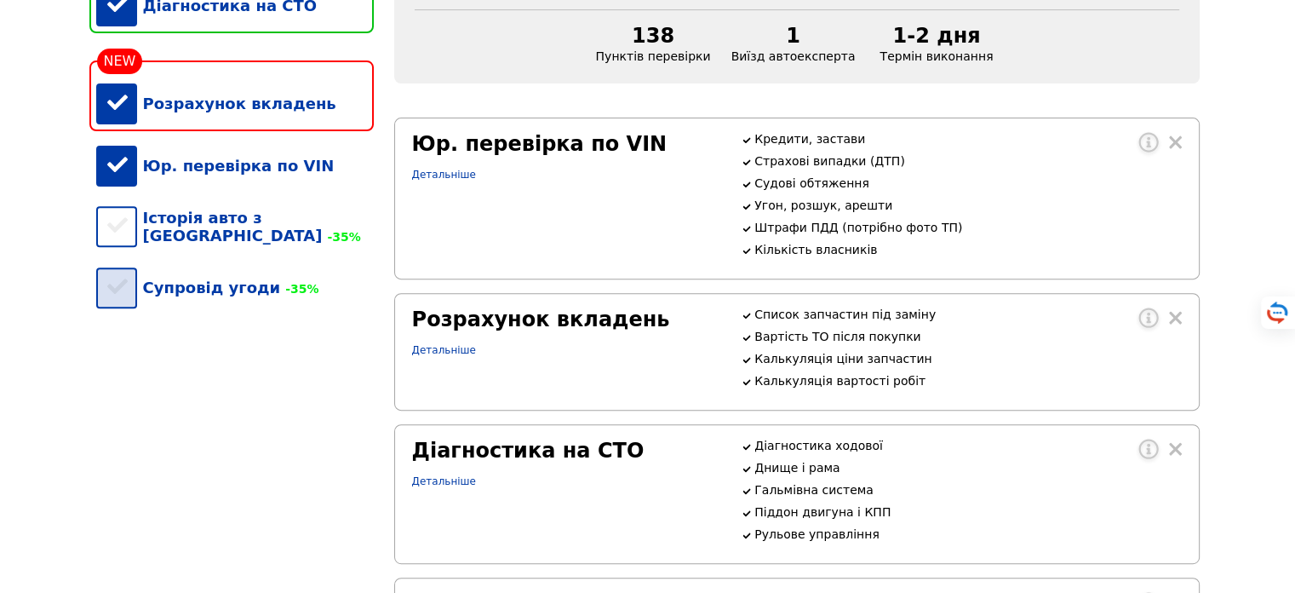
scroll to position [613, 0]
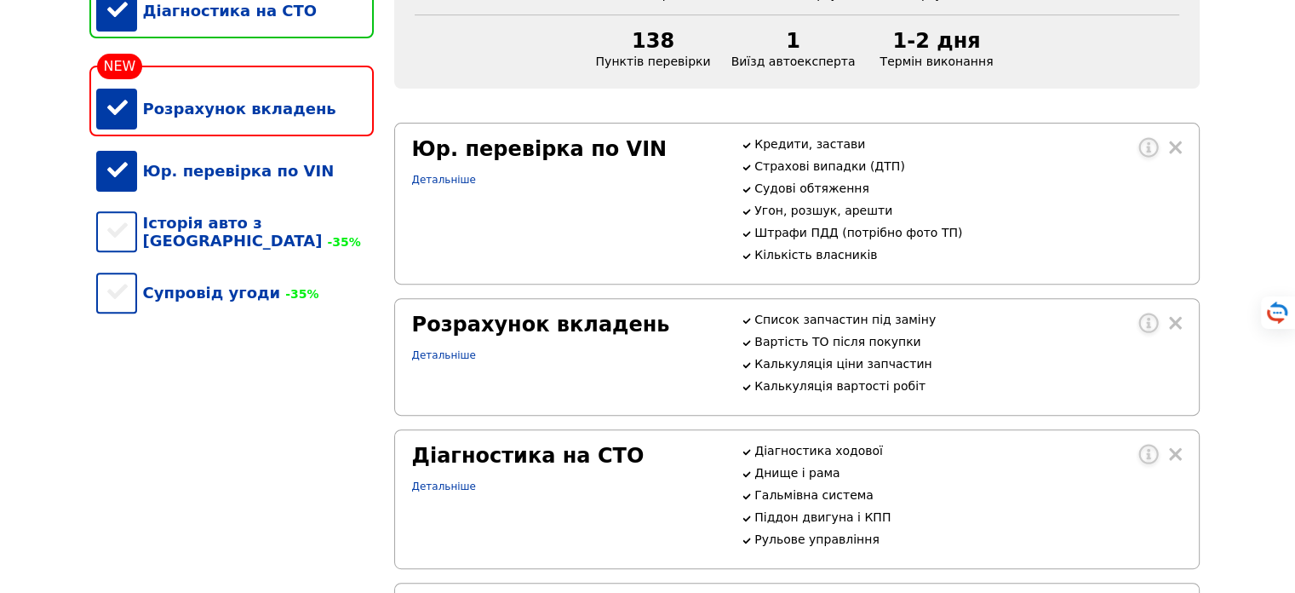
click at [123, 197] on div "Юр. перевірка по VIN" at bounding box center [235, 171] width 278 height 52
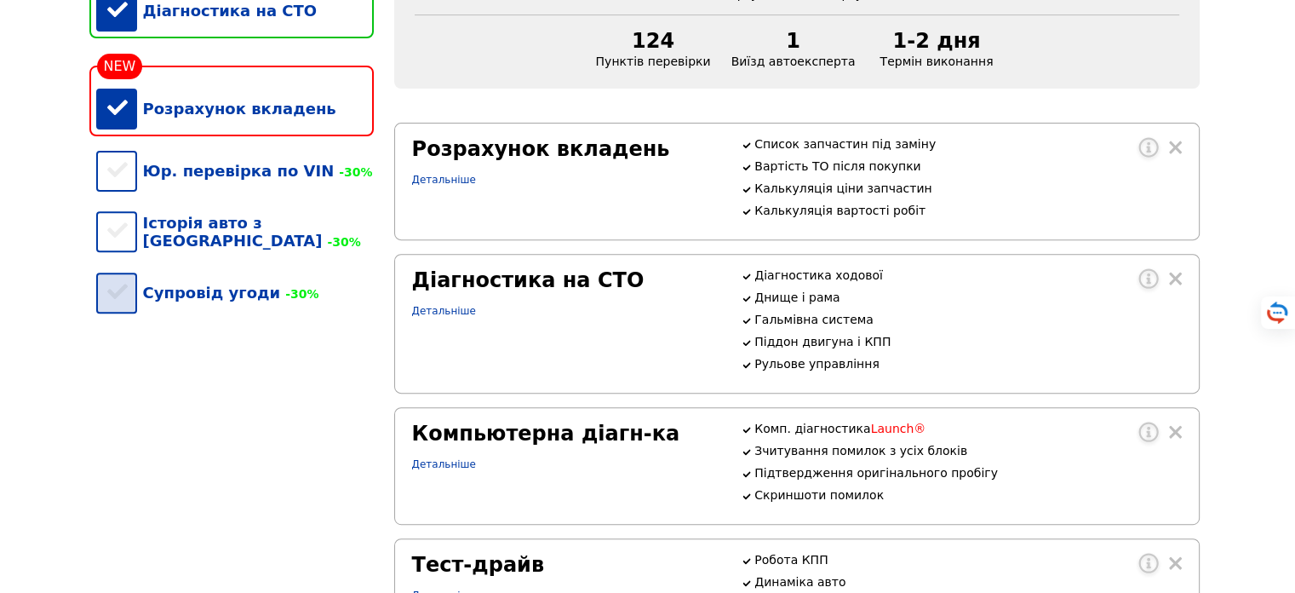
click at [249, 310] on div "Супровід угоди -30%" at bounding box center [235, 293] width 278 height 52
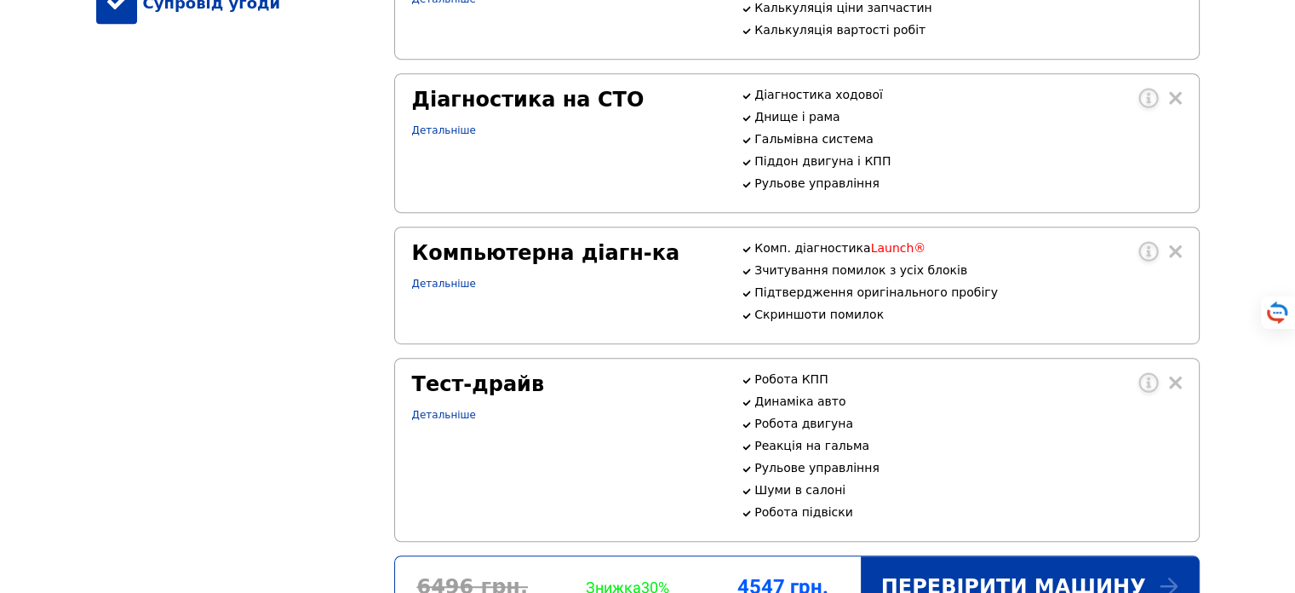
scroll to position [715, 0]
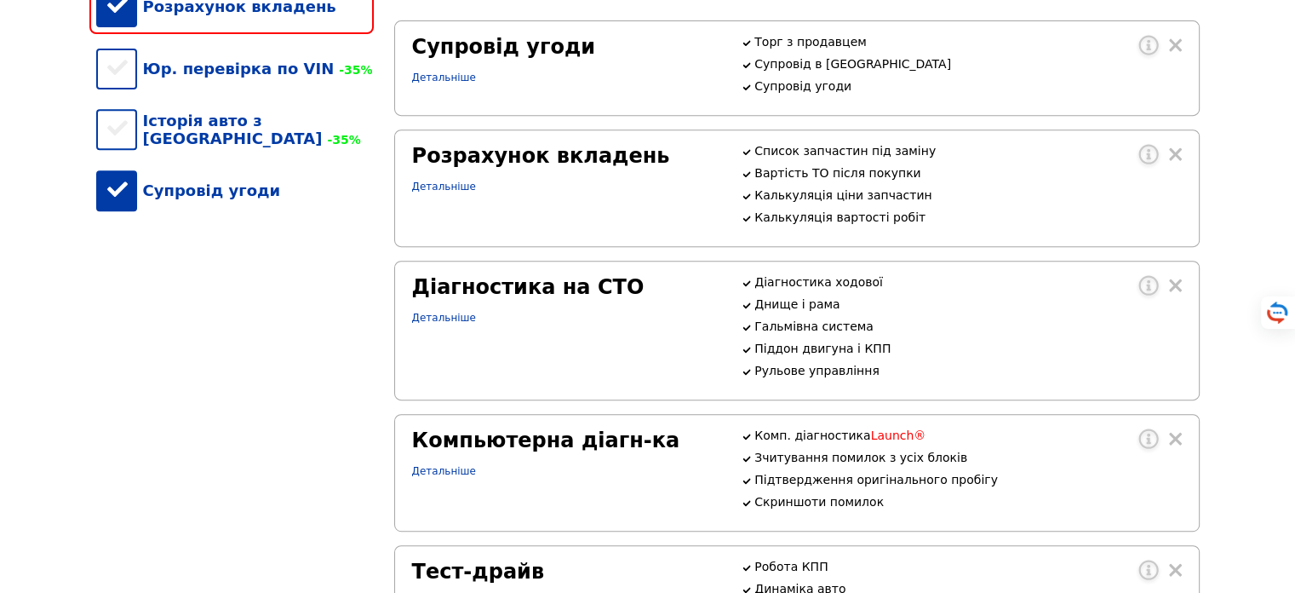
click at [119, 211] on div "Супровід угоди" at bounding box center [235, 190] width 278 height 52
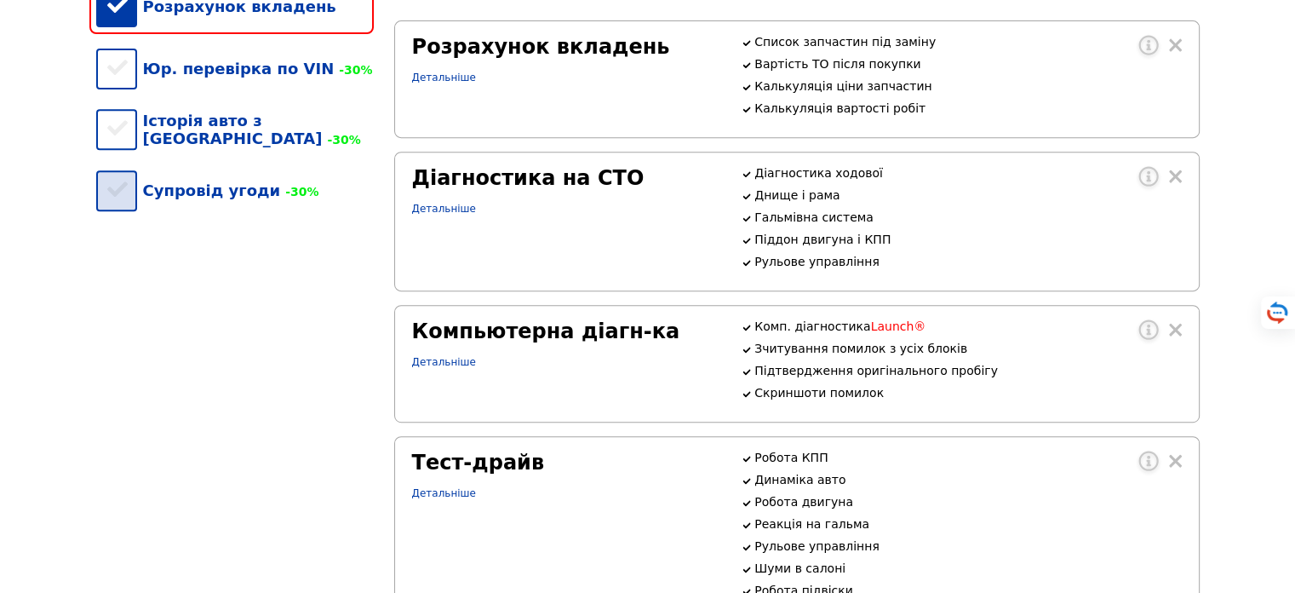
click at [129, 204] on div "Супровід угоди -30%" at bounding box center [235, 190] width 278 height 52
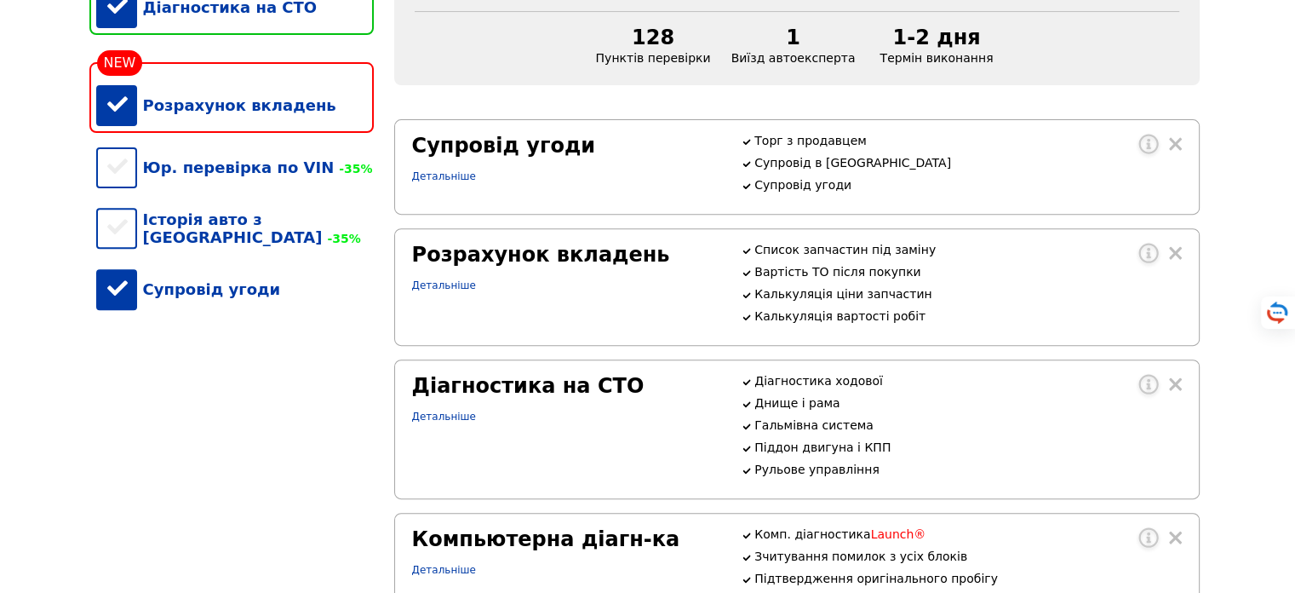
scroll to position [613, 0]
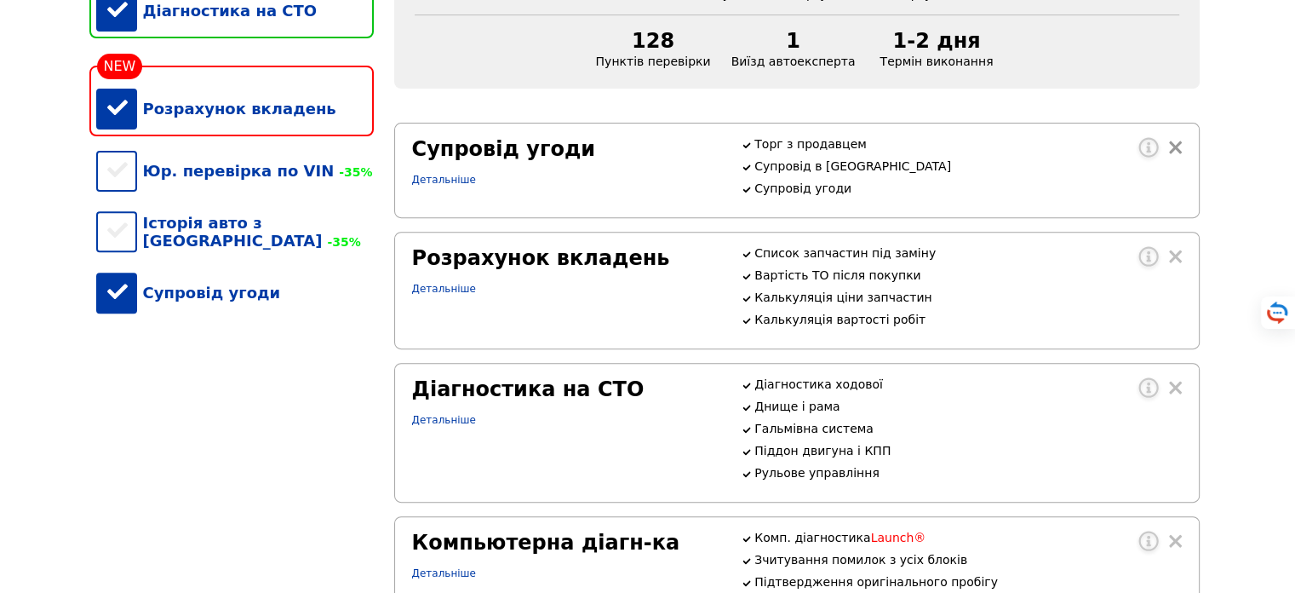
click at [1178, 161] on div at bounding box center [1172, 150] width 20 height 20
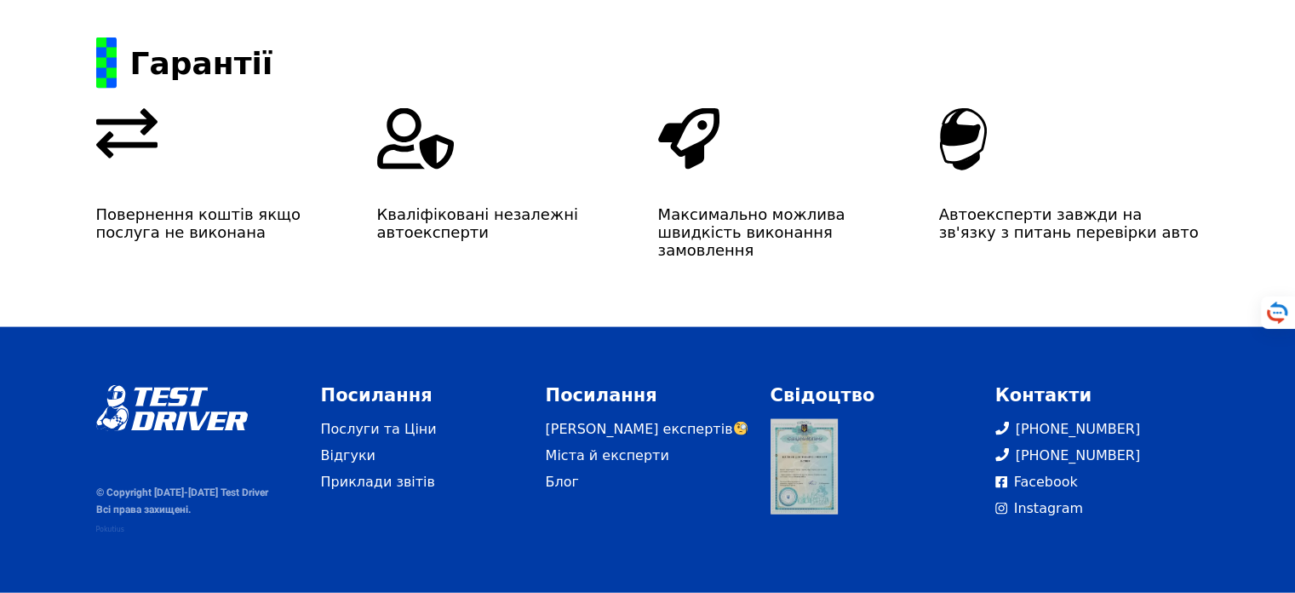
scroll to position [3496, 0]
